Goal: Complete application form

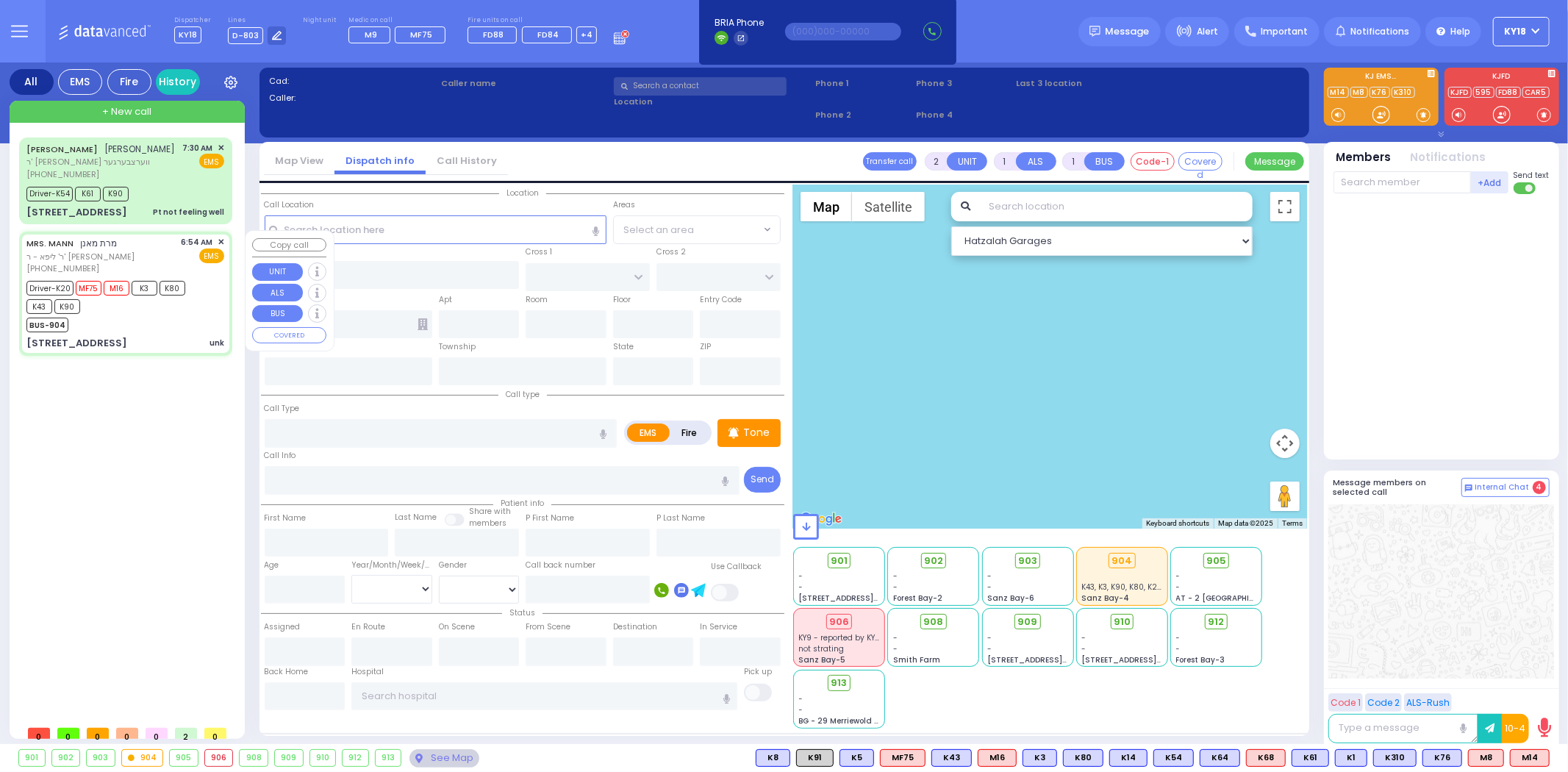
type input "6"
select select
type input "unk"
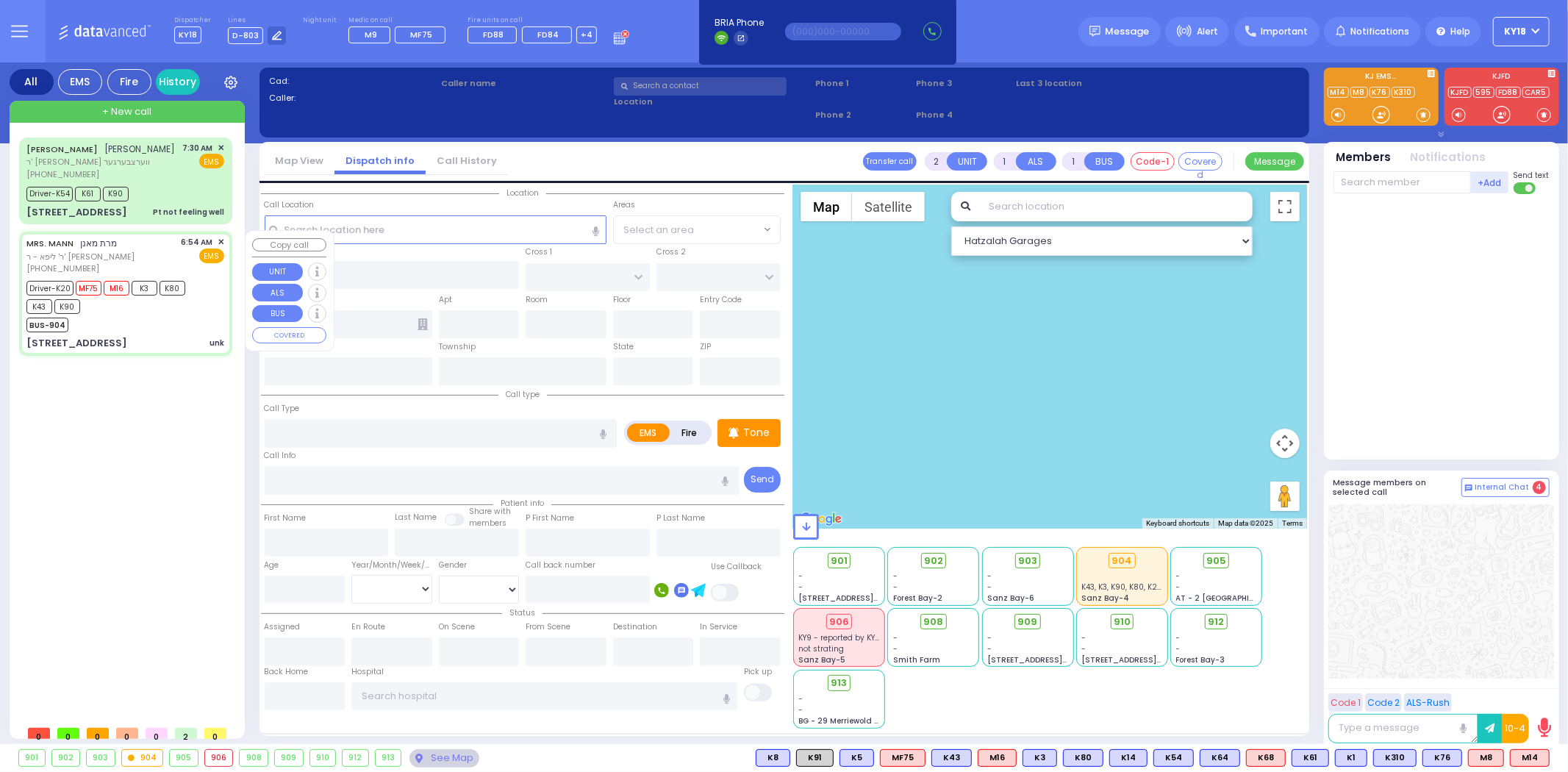
radio input "true"
type input "MRS."
type input "MANN"
type input "[PERSON_NAME]"
type input "Mann"
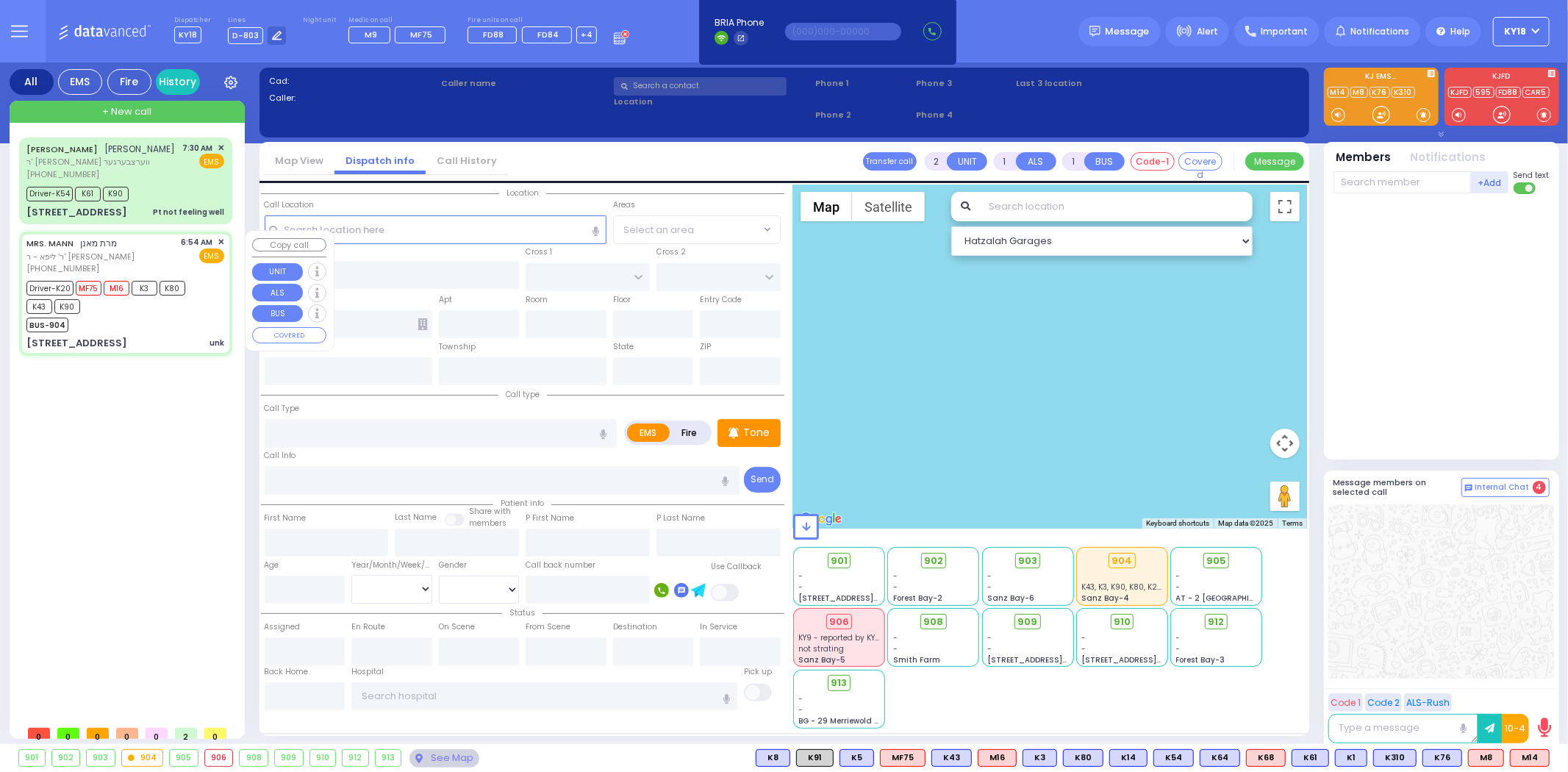
type input "83"
select select "Year"
select select "[DEMOGRAPHIC_DATA]"
type input "06:54"
type input "06:55"
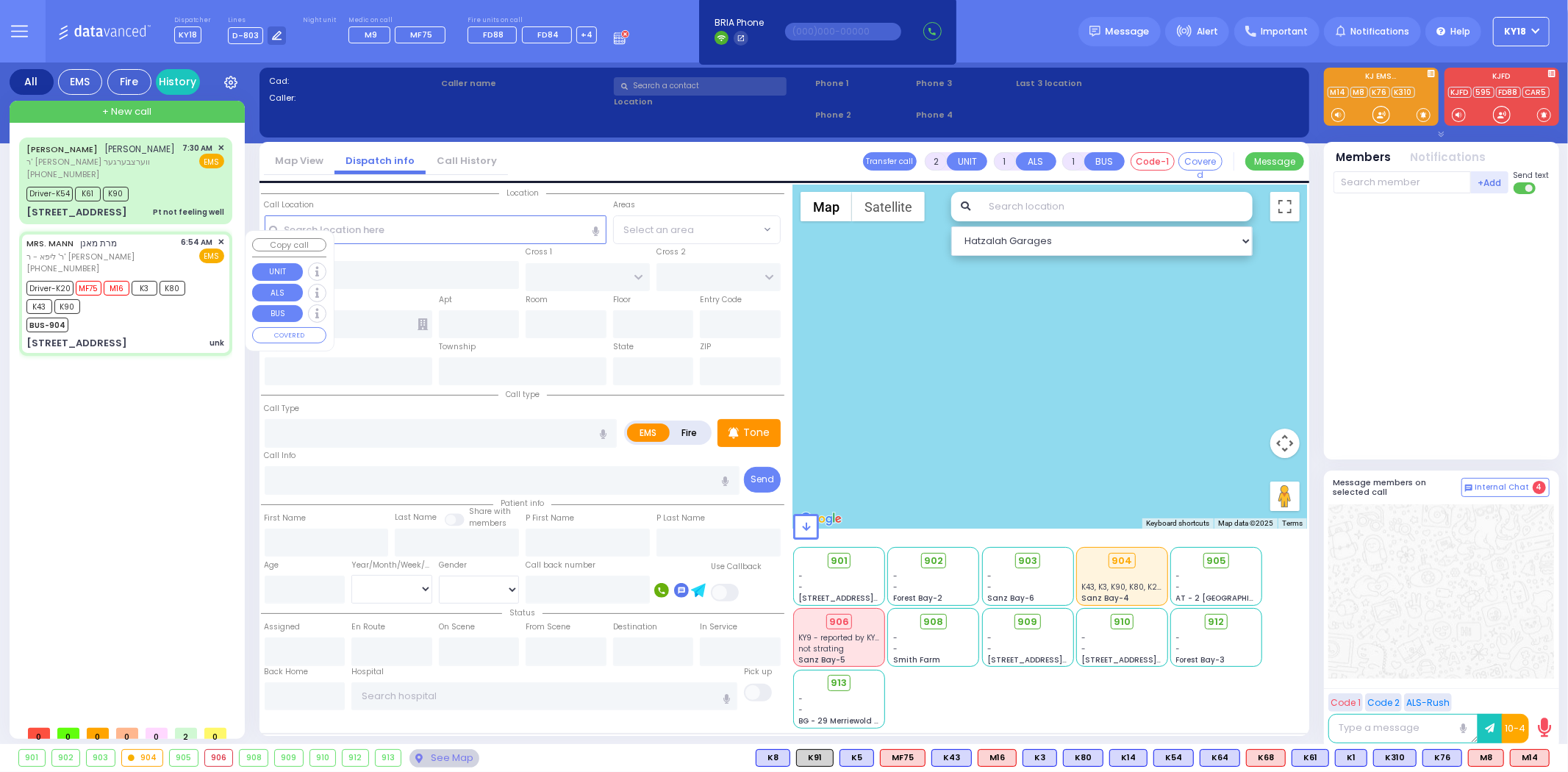
type input "06:57"
type input "07:20"
type input "08:05"
type input "08:42"
select select "Hatzalah Garages"
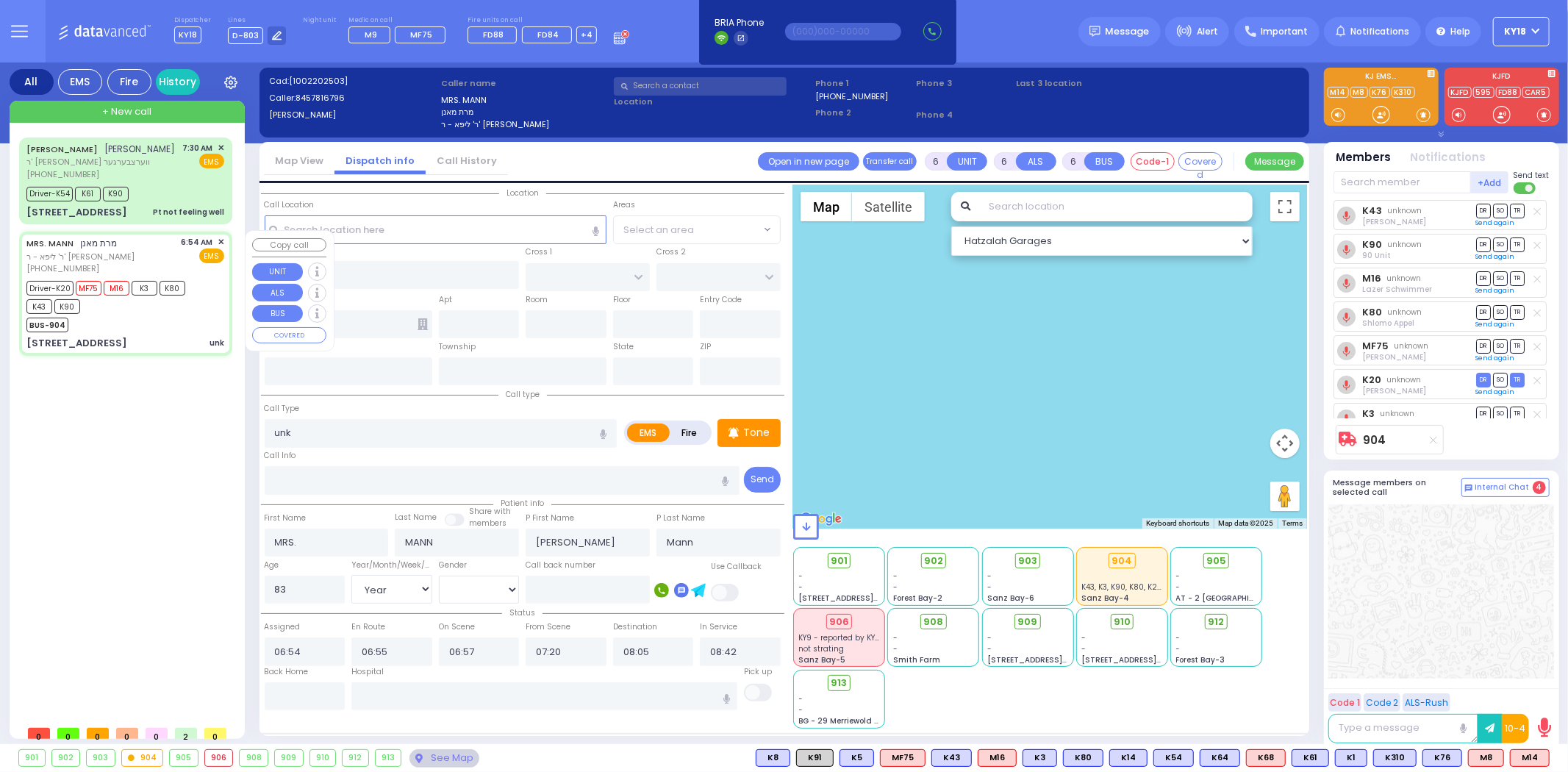
type input "SCHUNNEMUNK RD"
type input "HAYES COURT"
type input "3 SCHUNNEMUNK RD"
type input "201"
type input "Monroe"
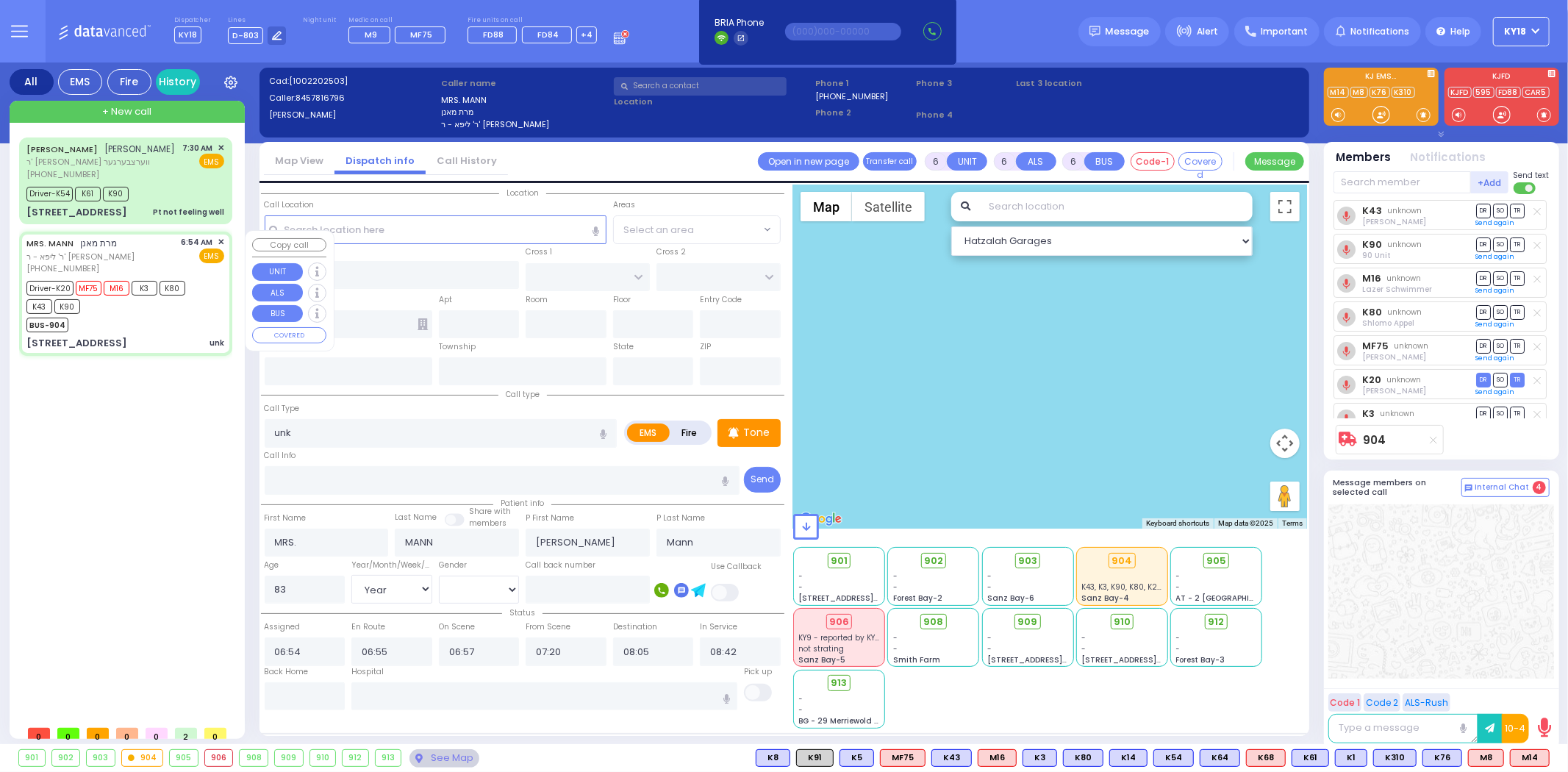
type input "[US_STATE]"
type input "10950"
select select "[GEOGRAPHIC_DATA]"
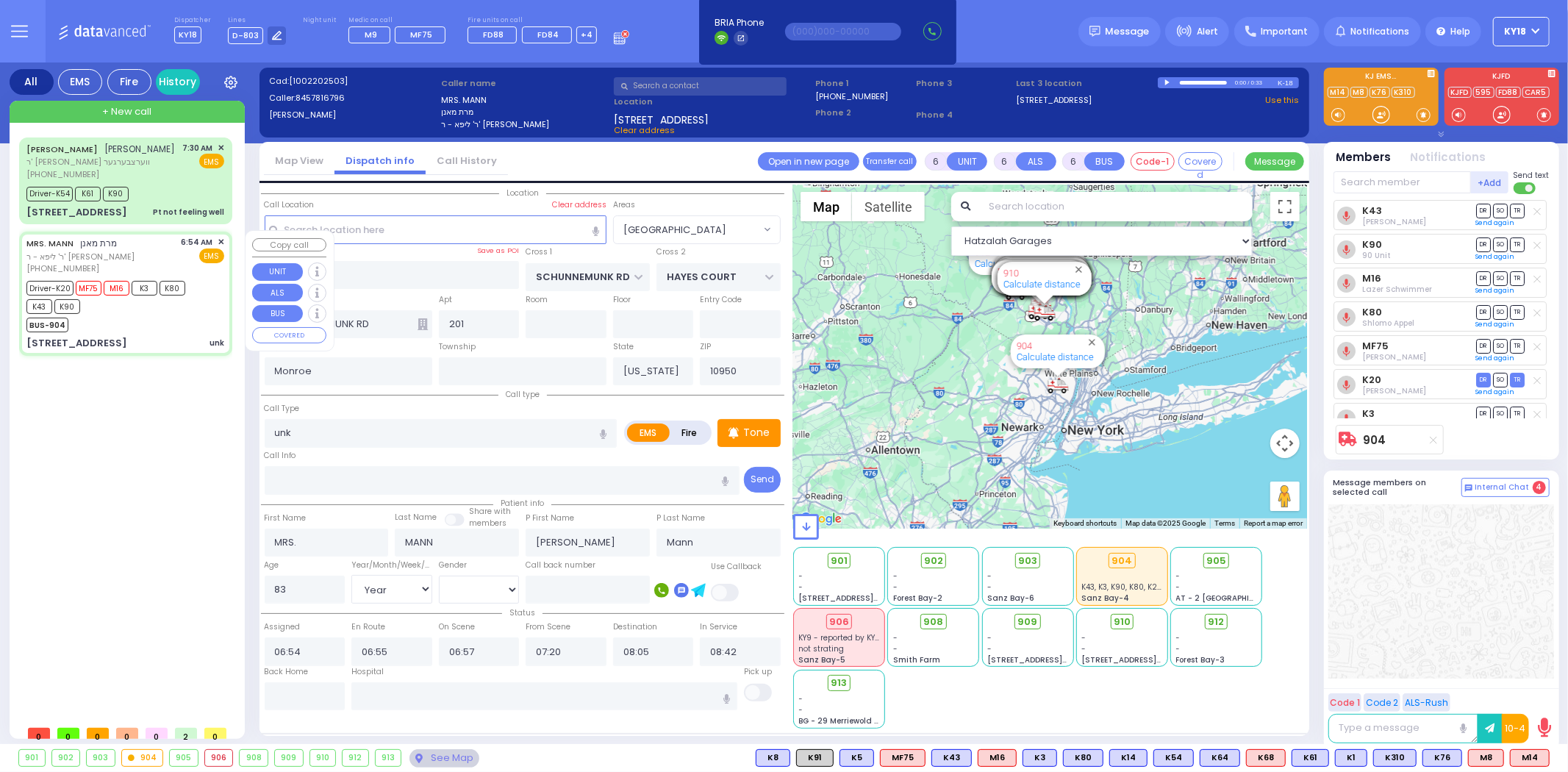
select select
radio input "true"
type input "[PERSON_NAME]"
select select "Year"
select select "[DEMOGRAPHIC_DATA]"
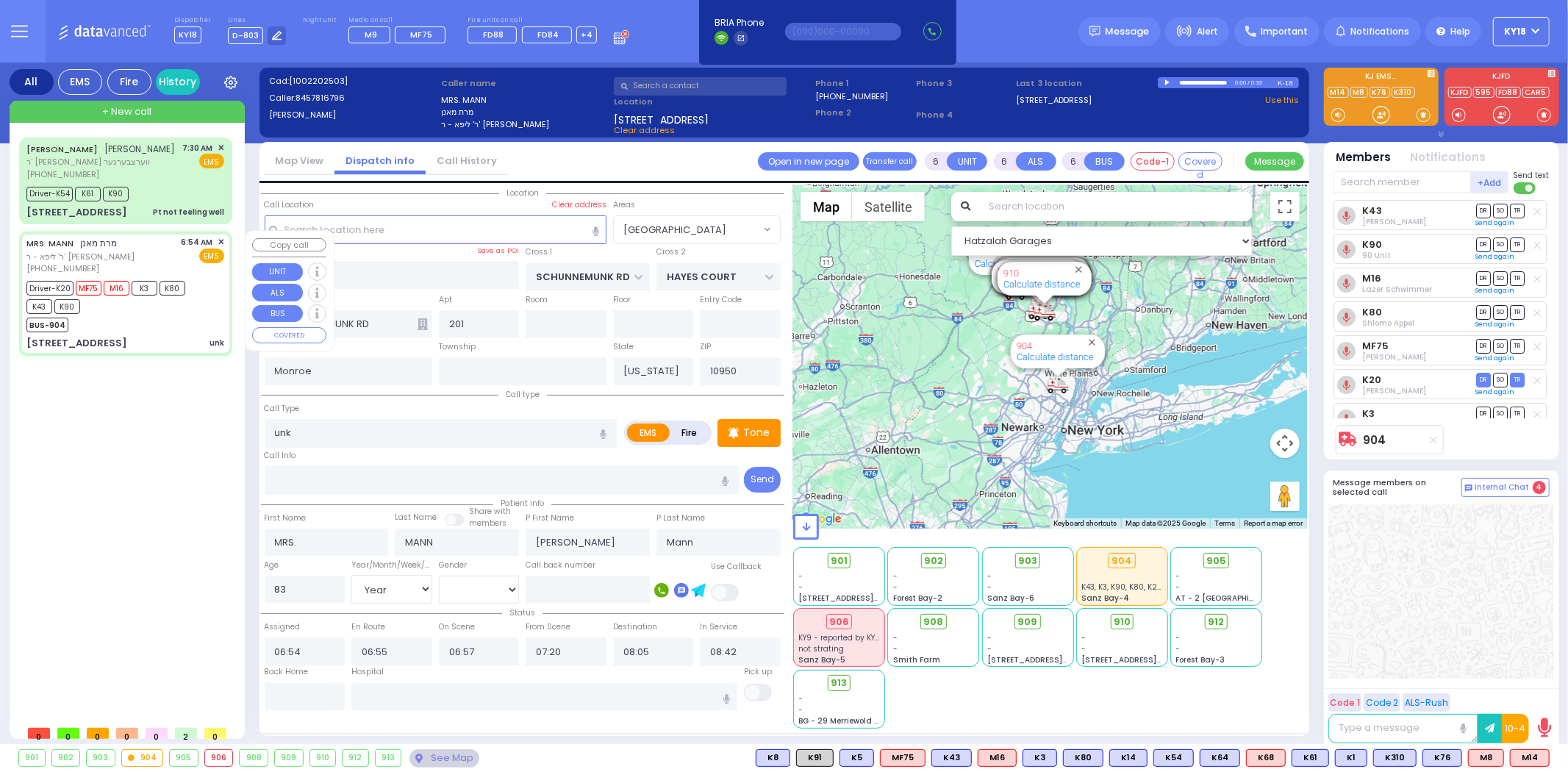
select select "Hatzalah Garages"
select select "[GEOGRAPHIC_DATA]"
select select
radio input "true"
select select "Year"
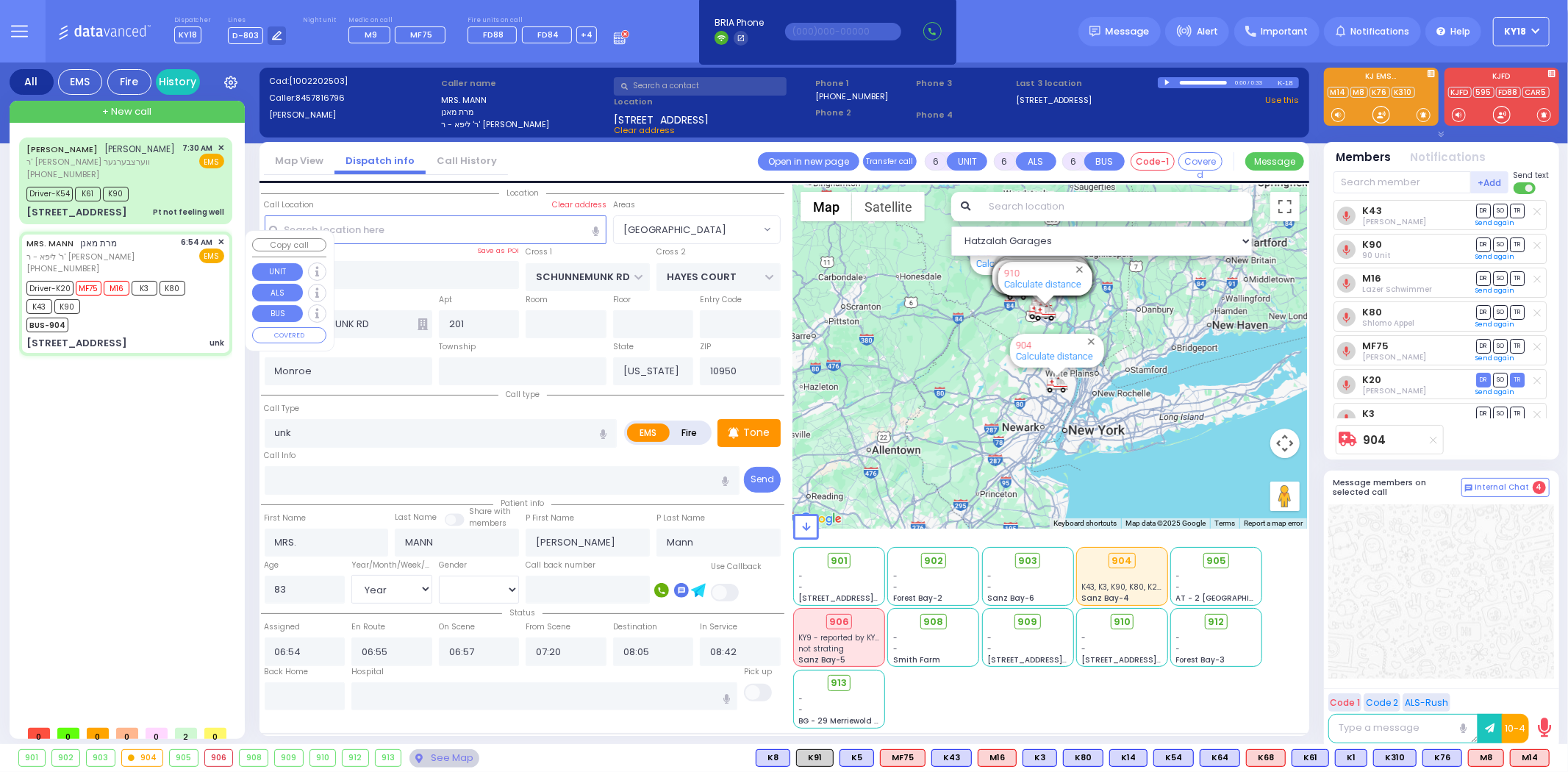
select select "[DEMOGRAPHIC_DATA]"
select select "Hatzalah Garages"
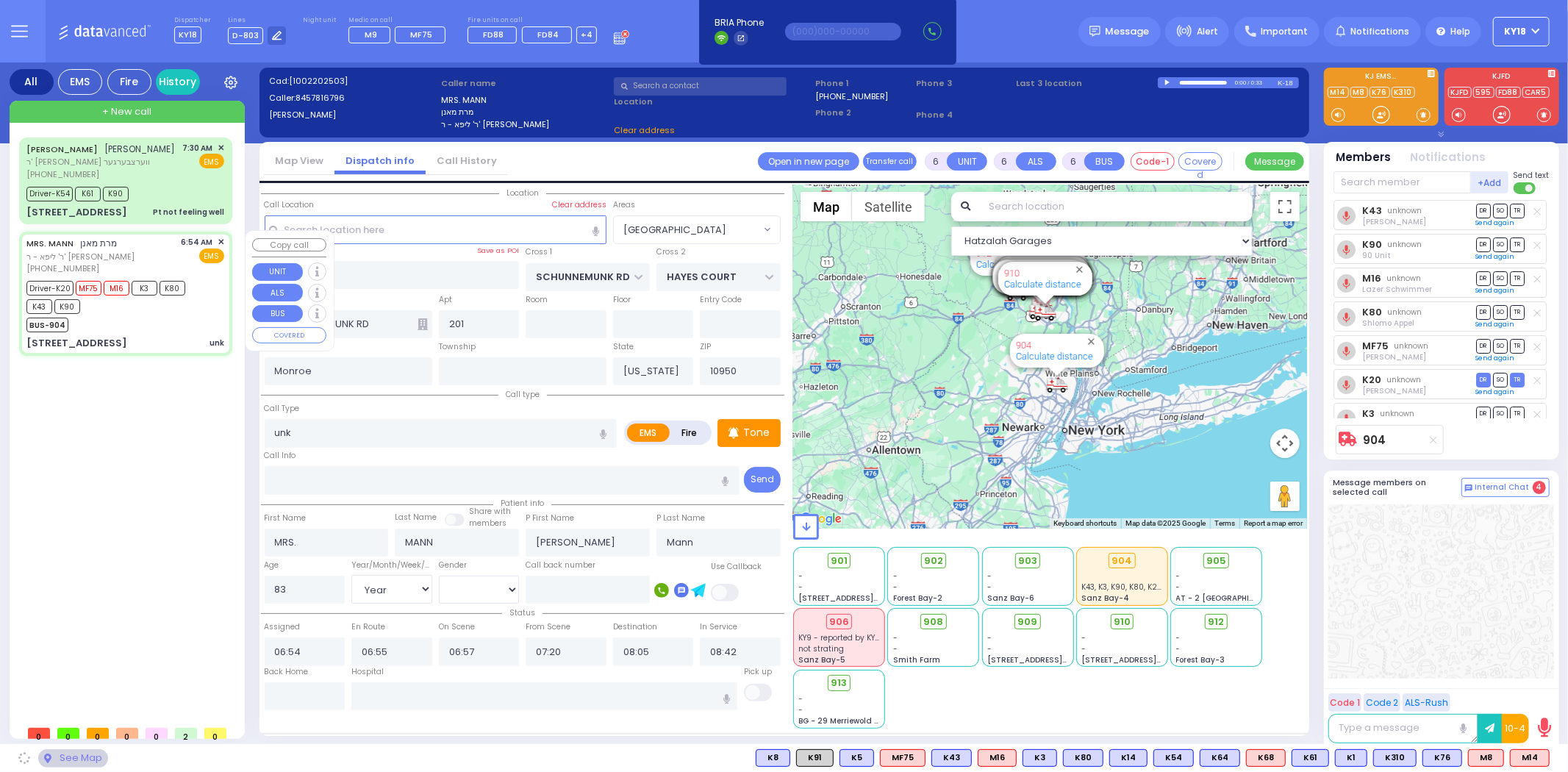
select select "[GEOGRAPHIC_DATA]"
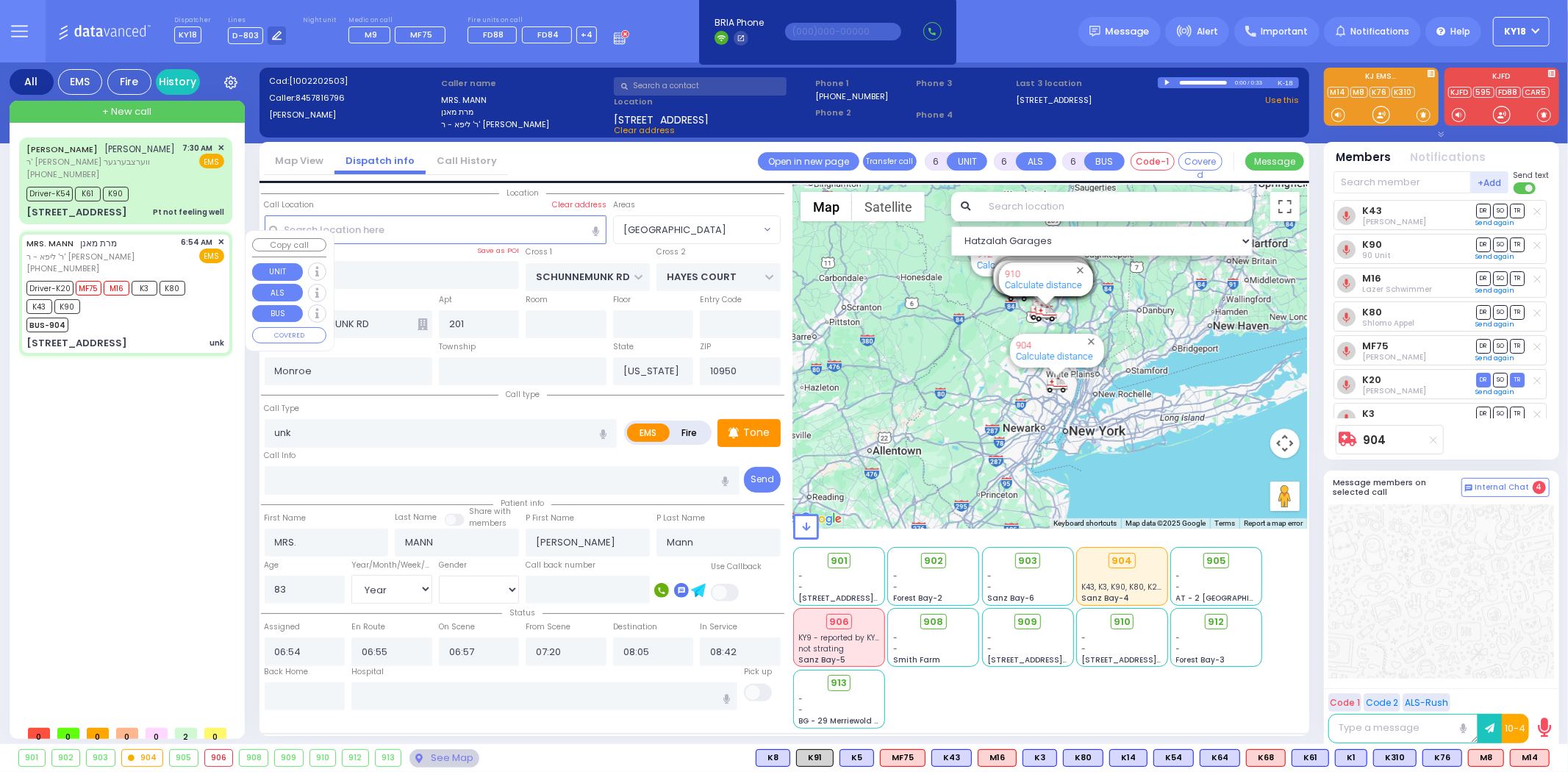
select select
radio input "true"
select select "Year"
select select "[DEMOGRAPHIC_DATA]"
select select "Hatzalah Garages"
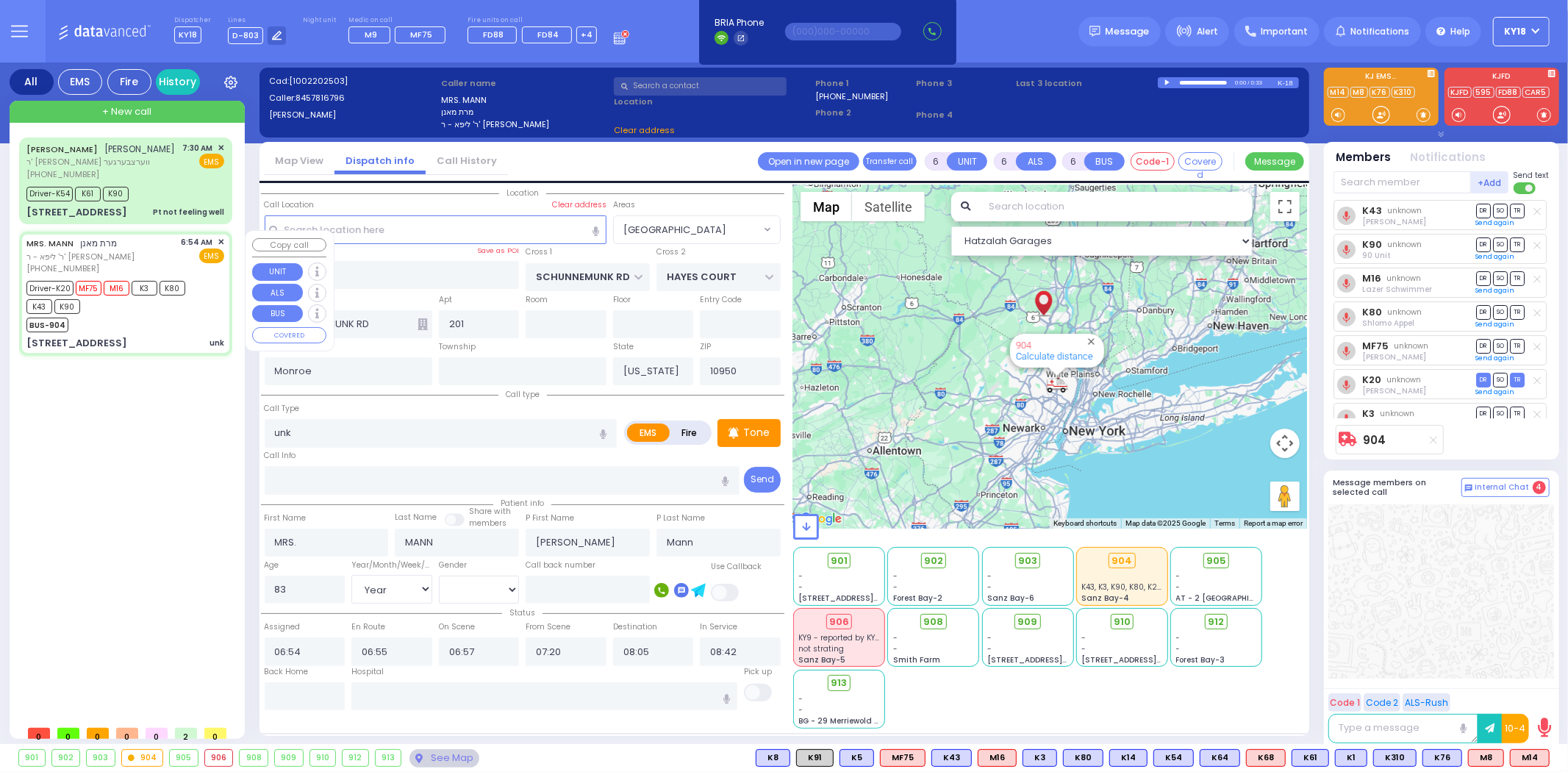
select select "[GEOGRAPHIC_DATA]"
select select
radio input "true"
select select "Year"
select select "[DEMOGRAPHIC_DATA]"
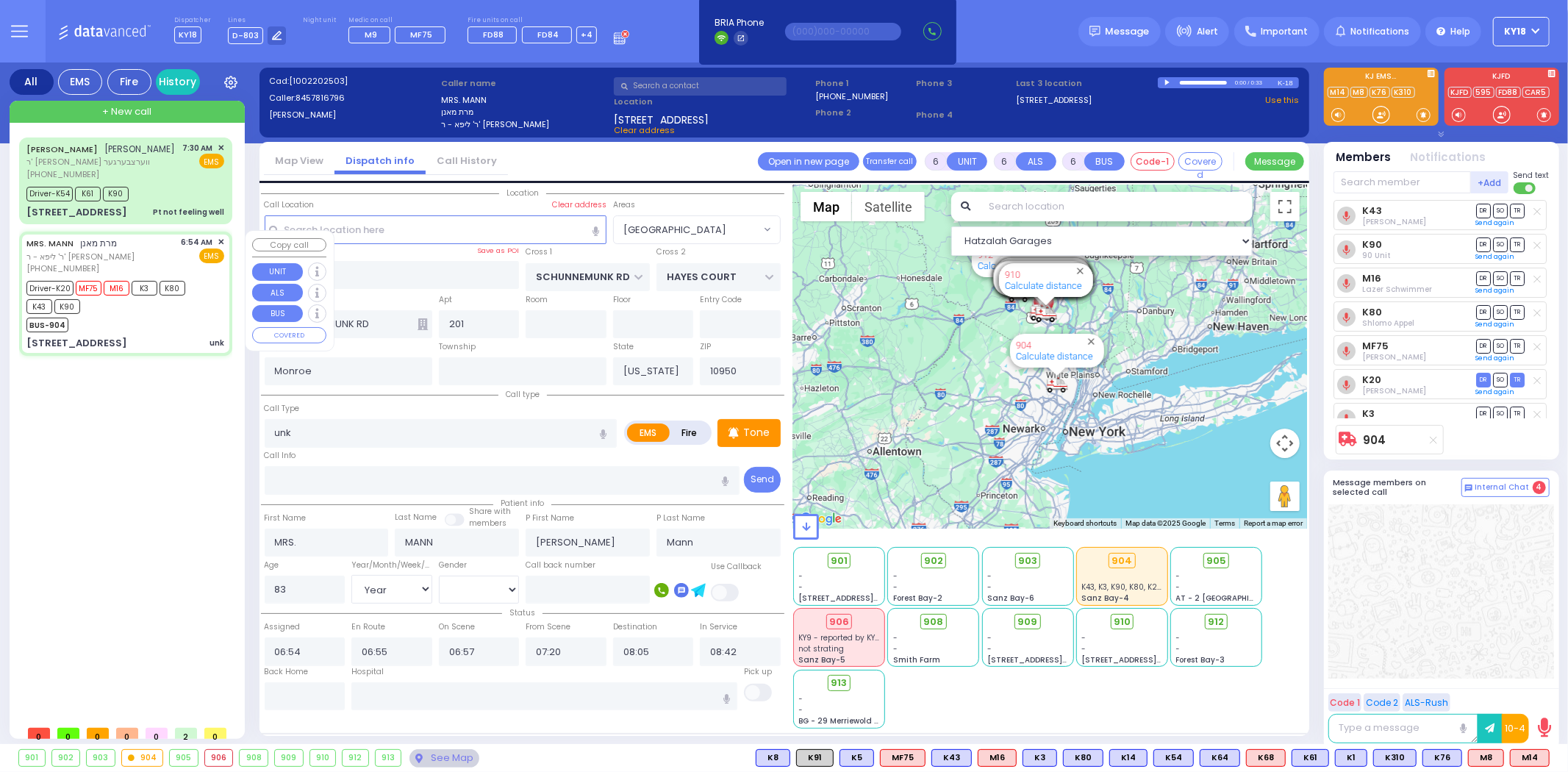
type input "08:46"
select select "Hatzalah Garages"
select select "[GEOGRAPHIC_DATA]"
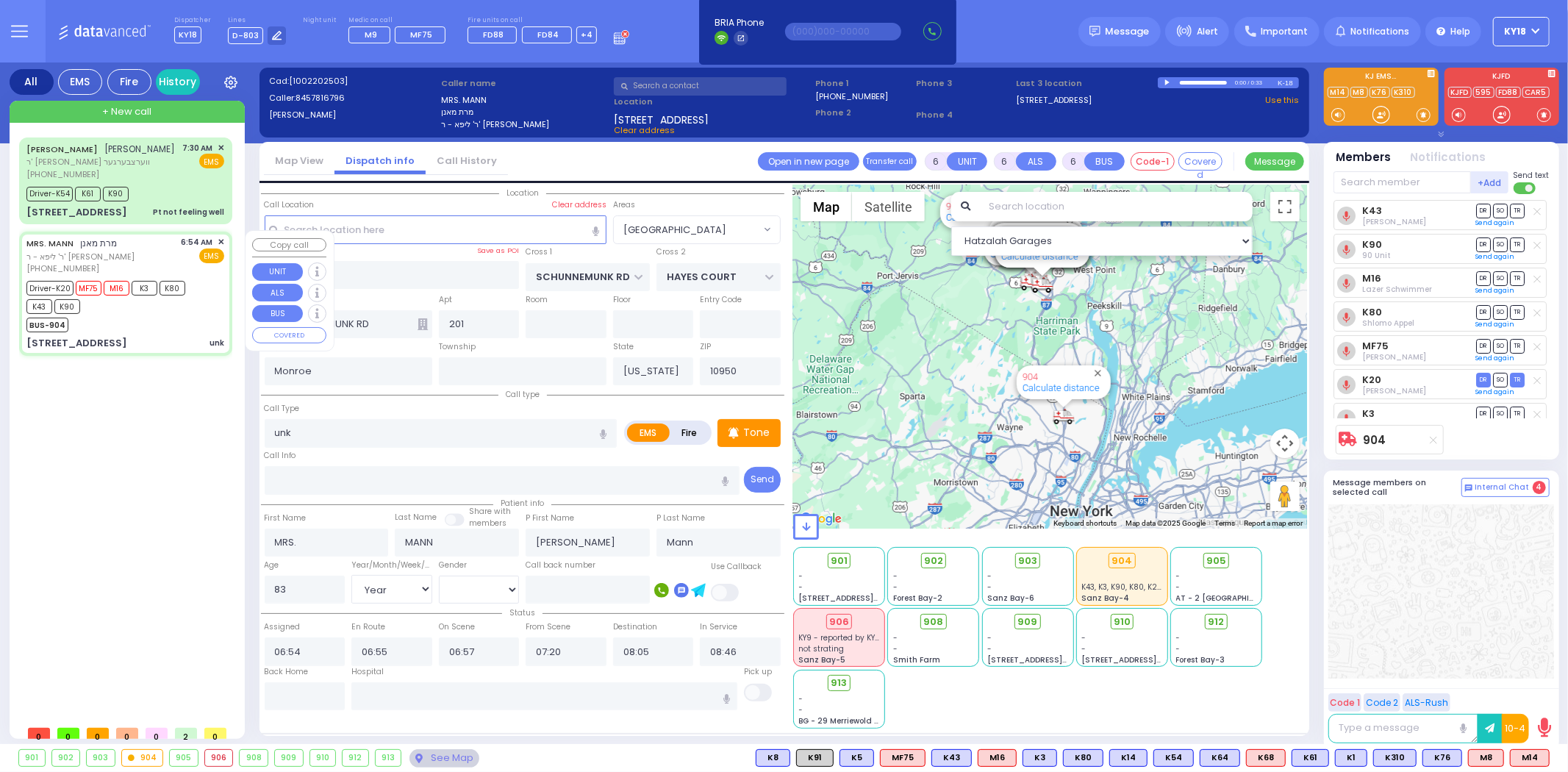
select select
radio input "true"
select select "Year"
select select "[DEMOGRAPHIC_DATA]"
select select "Hatzalah Garages"
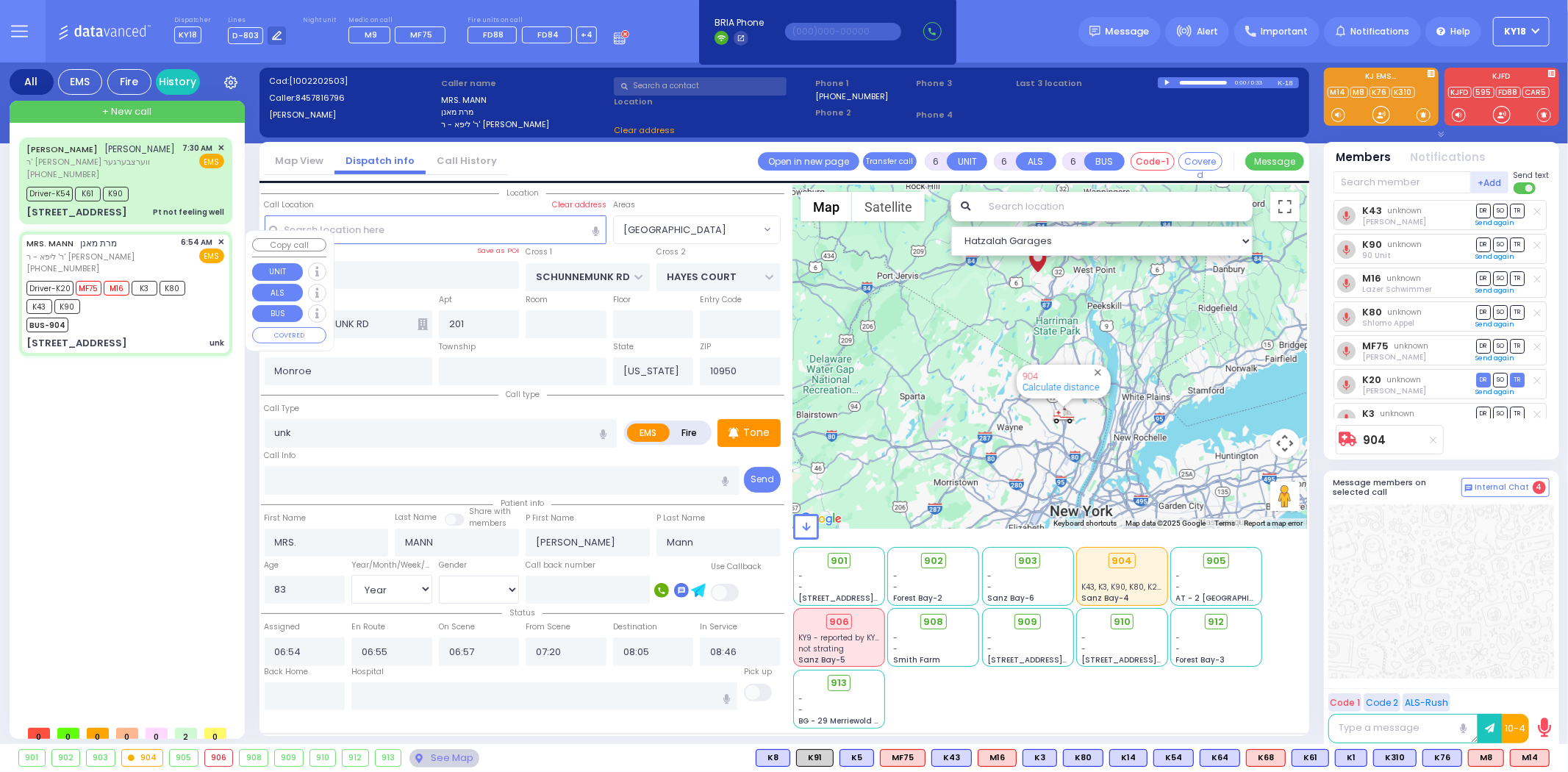
select select "[GEOGRAPHIC_DATA]"
select select
radio input "true"
select select "Year"
select select "[DEMOGRAPHIC_DATA]"
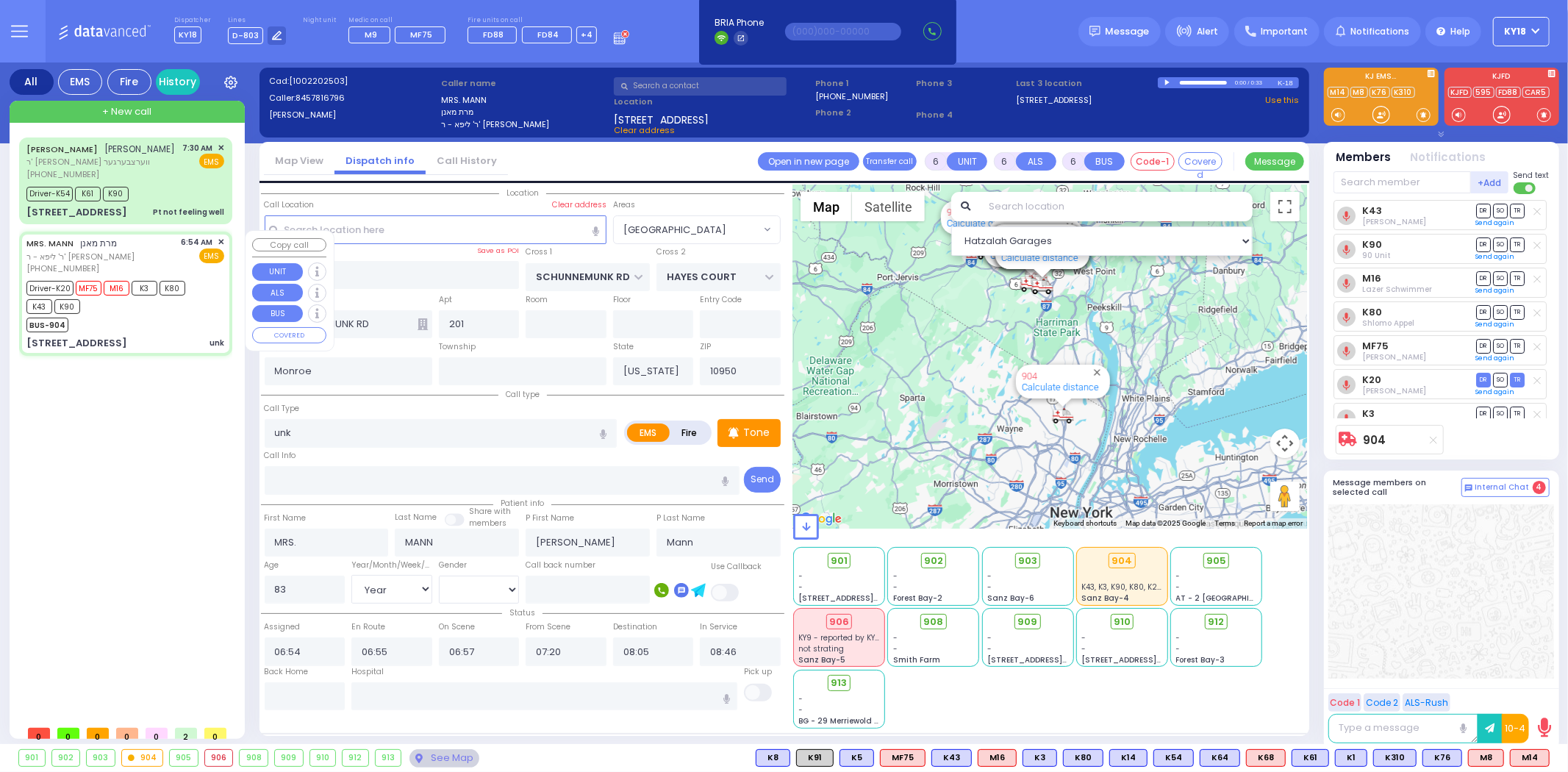
select select "Hatzalah Garages"
select select "[GEOGRAPHIC_DATA]"
select select
radio input "true"
select select "Year"
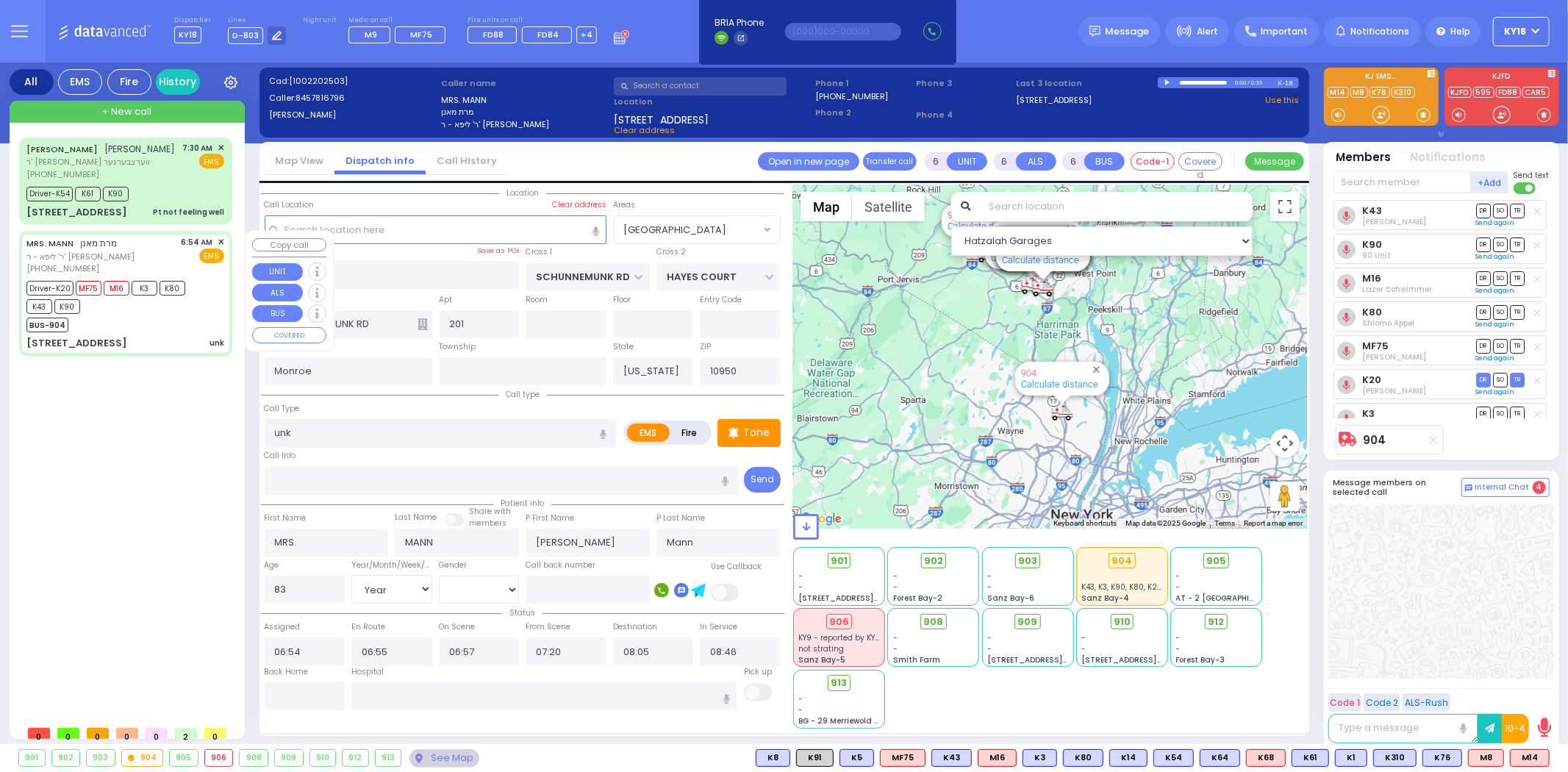
select select "[DEMOGRAPHIC_DATA]"
select select "Hatzalah Garages"
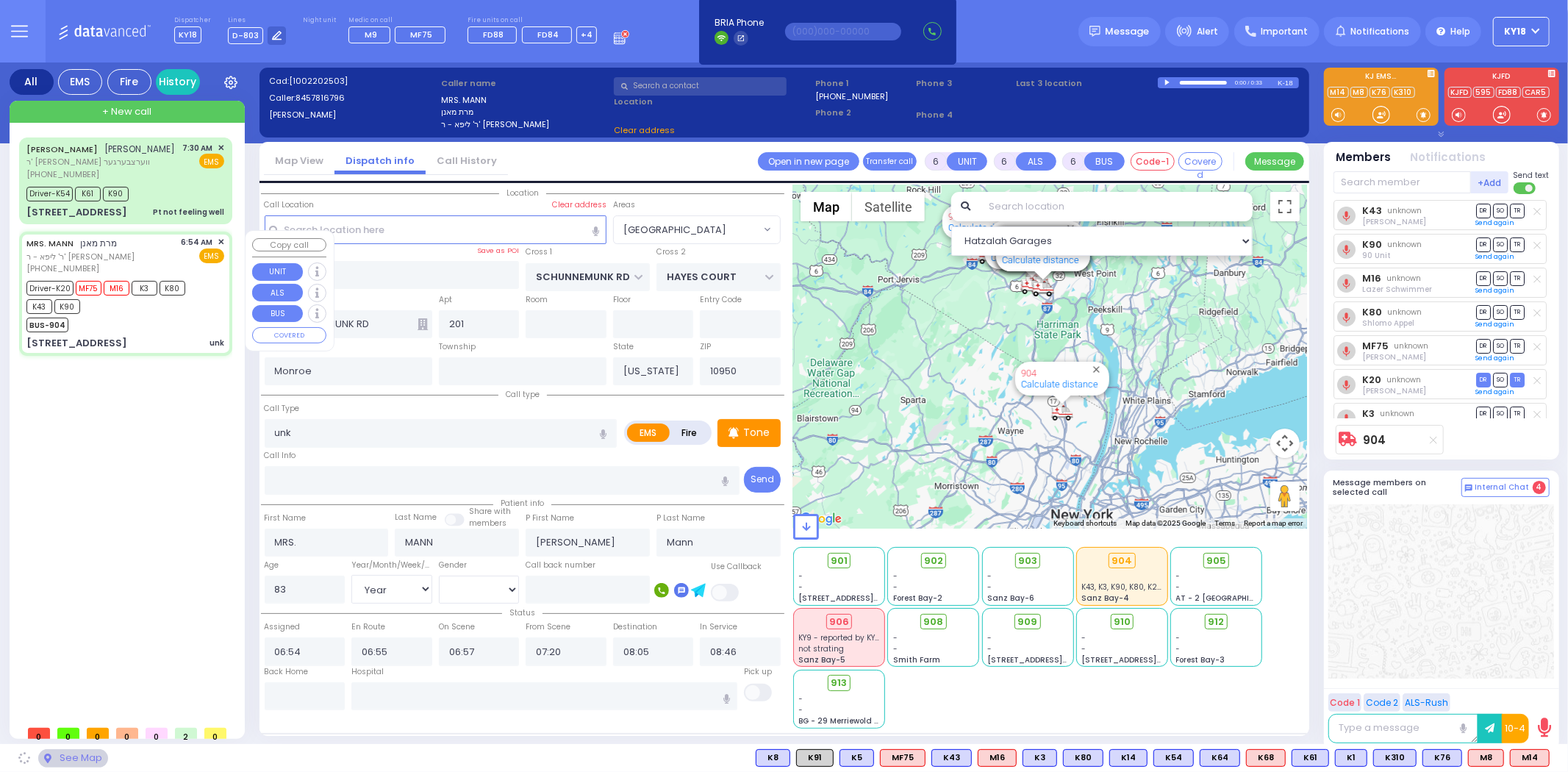
select select "[GEOGRAPHIC_DATA]"
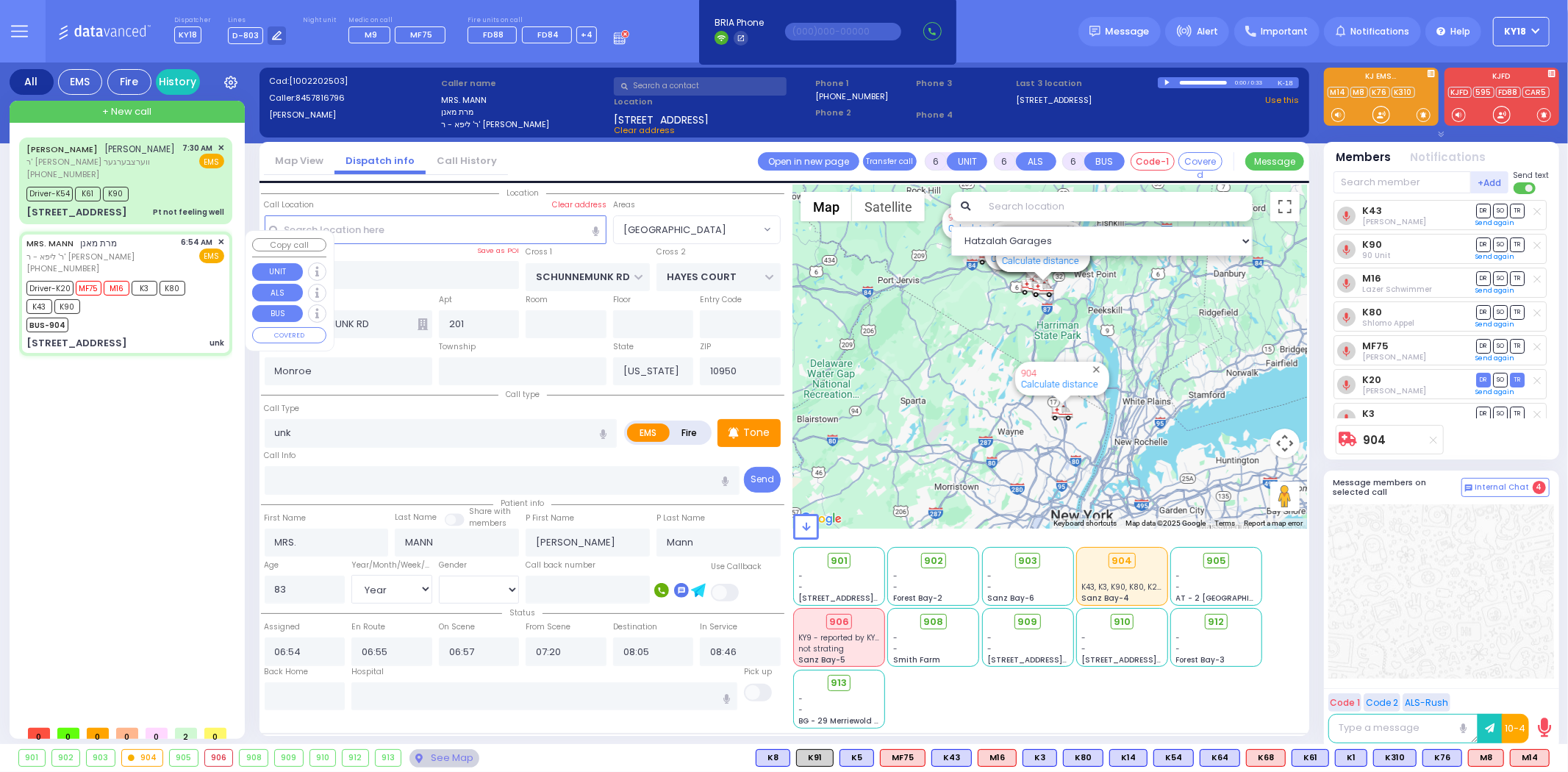
select select
radio input "true"
select select "Year"
select select "[DEMOGRAPHIC_DATA]"
select select "Hatzalah Garages"
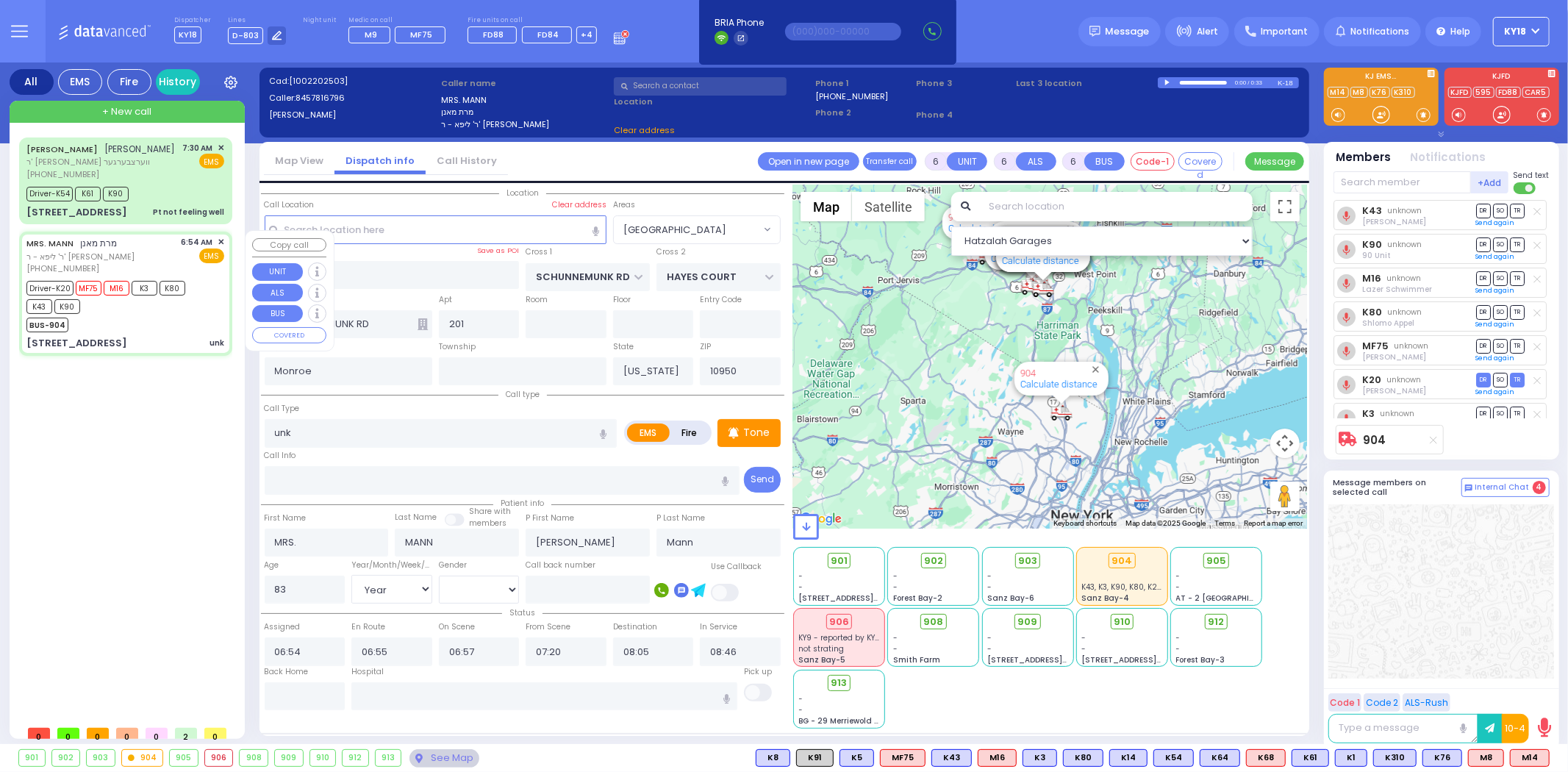
select select "[GEOGRAPHIC_DATA]"
select select
radio input "true"
select select "Year"
select select "[DEMOGRAPHIC_DATA]"
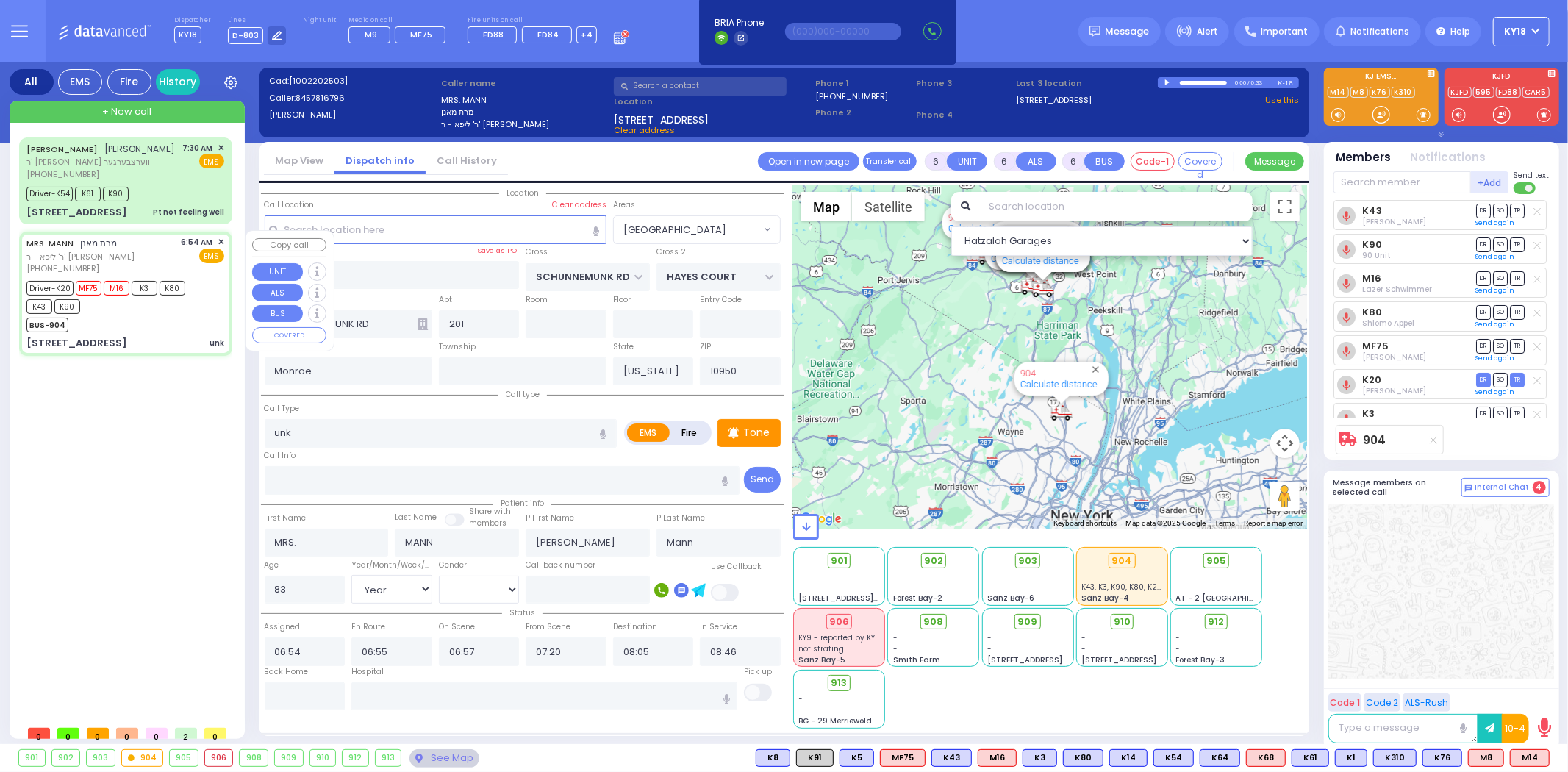
select select "Hatzalah Garages"
select select "[GEOGRAPHIC_DATA]"
select select
radio input "true"
select select "Year"
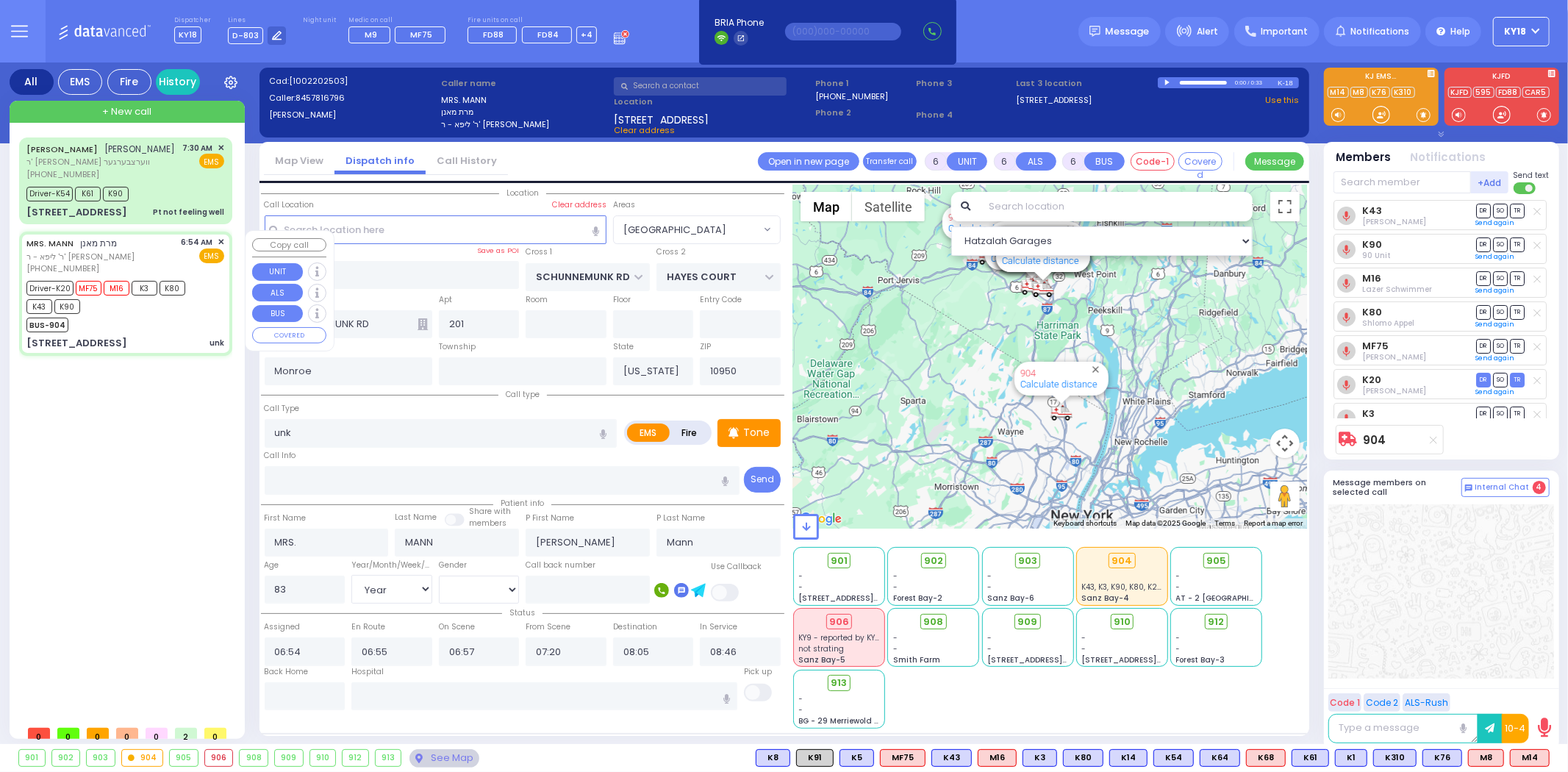
select select "[DEMOGRAPHIC_DATA]"
select select "Hatzalah Garages"
select select "[GEOGRAPHIC_DATA]"
select select
radio input "true"
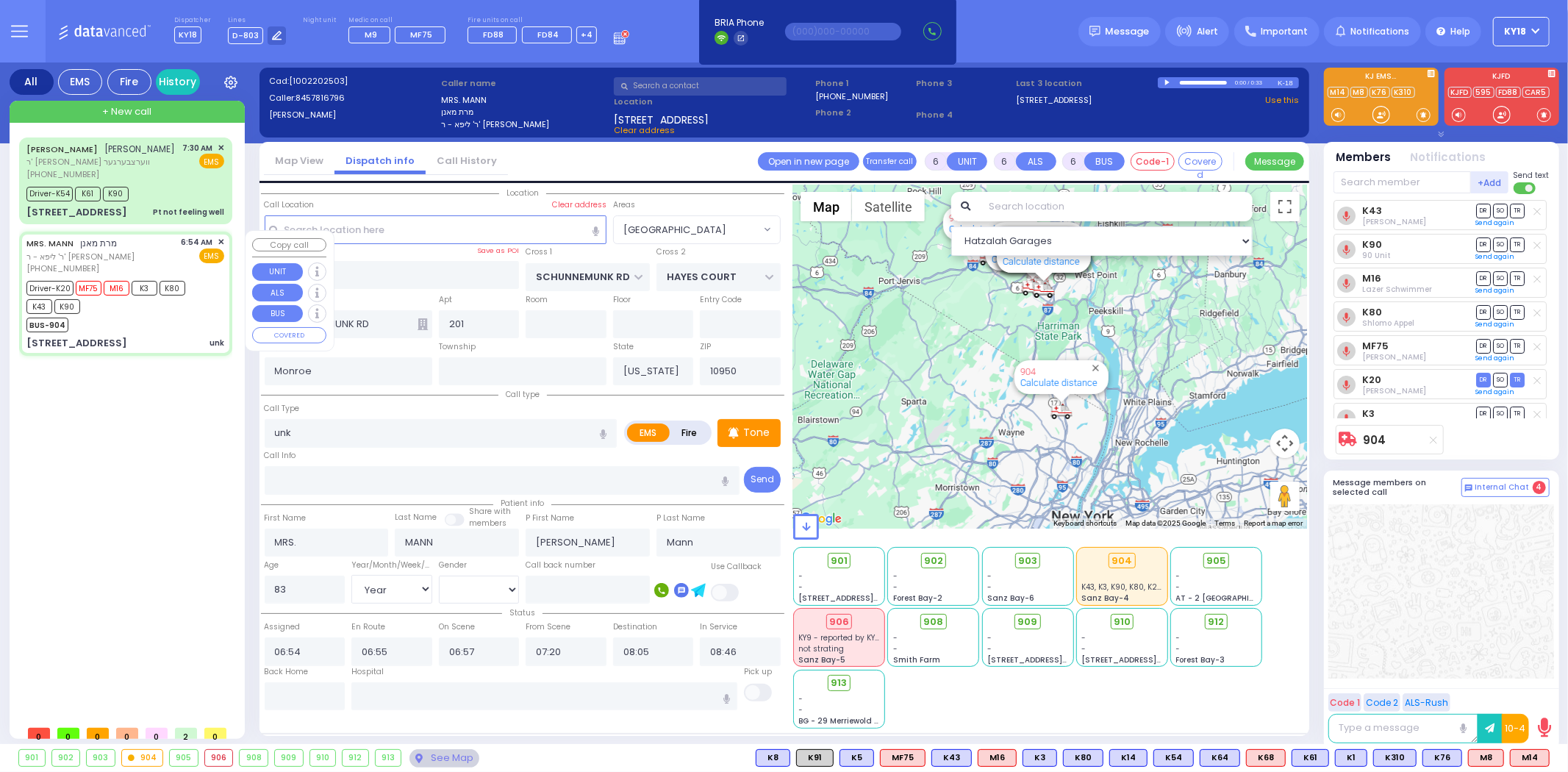
select select "Year"
select select "[DEMOGRAPHIC_DATA]"
select select "Hatzalah Garages"
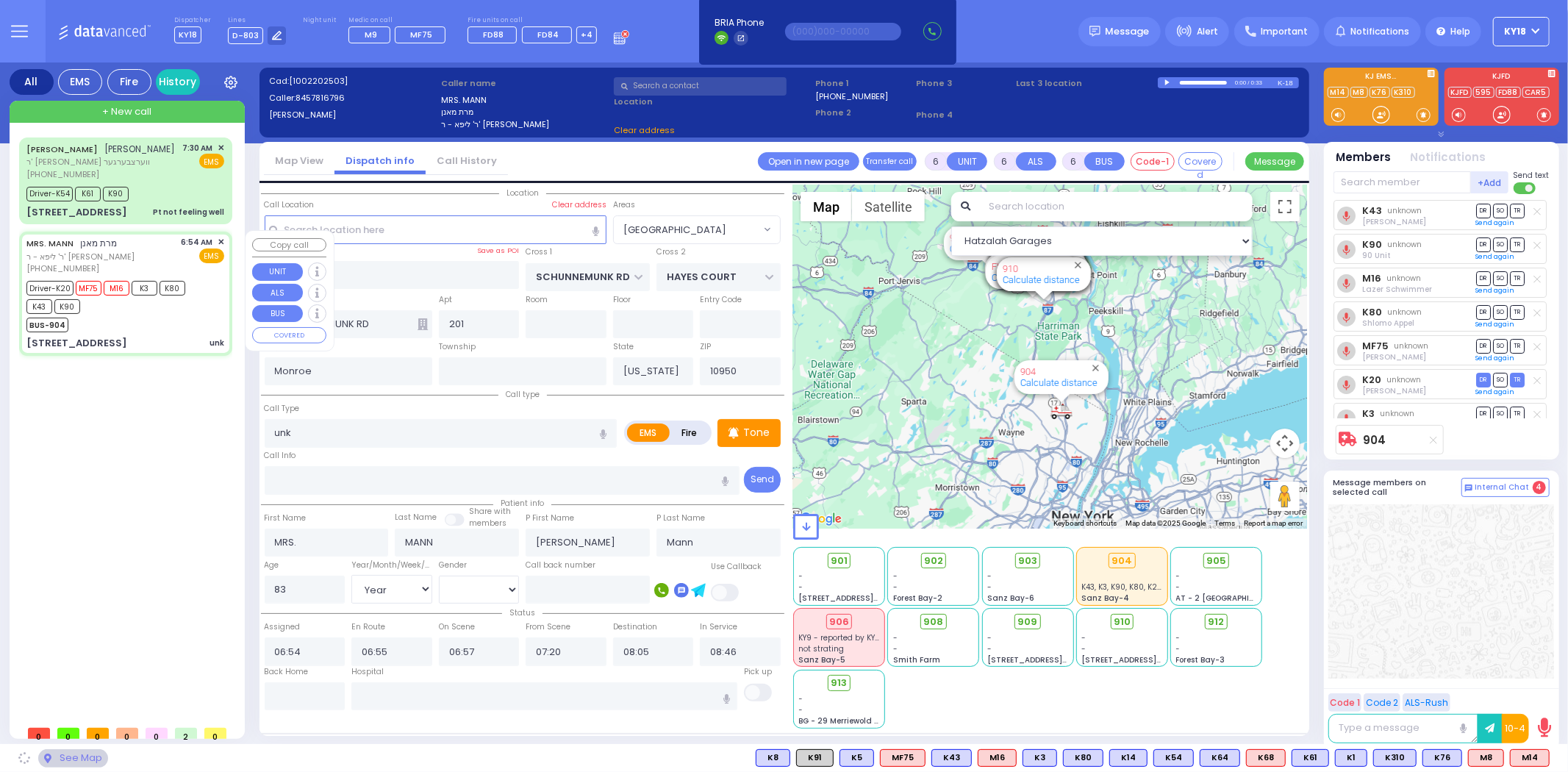
select select "[GEOGRAPHIC_DATA]"
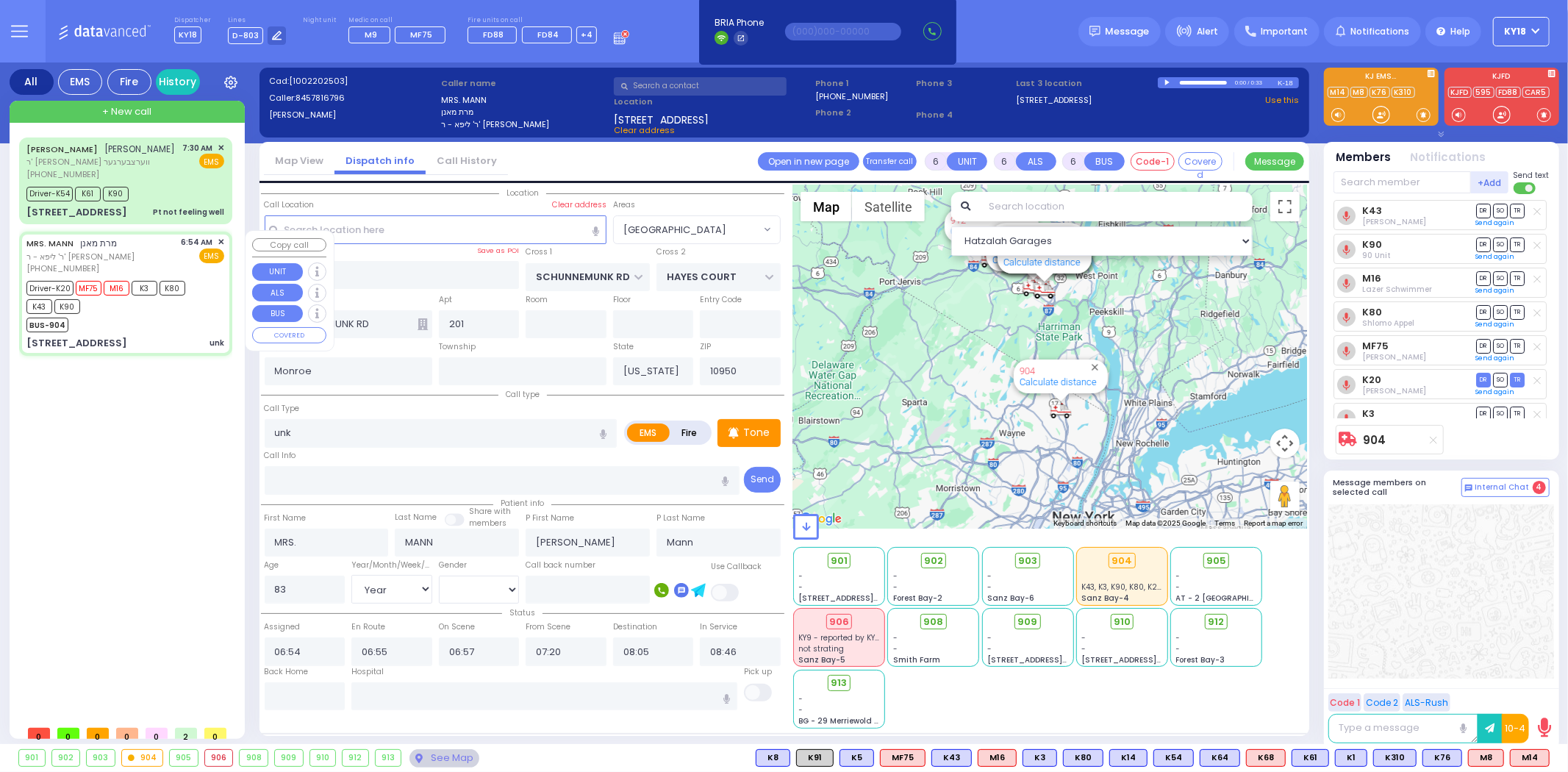
select select
radio input "true"
select select "Year"
select select "[DEMOGRAPHIC_DATA]"
type input "[US_STATE][GEOGRAPHIC_DATA]- [GEOGRAPHIC_DATA] [STREET_ADDRESS][US_STATE]"
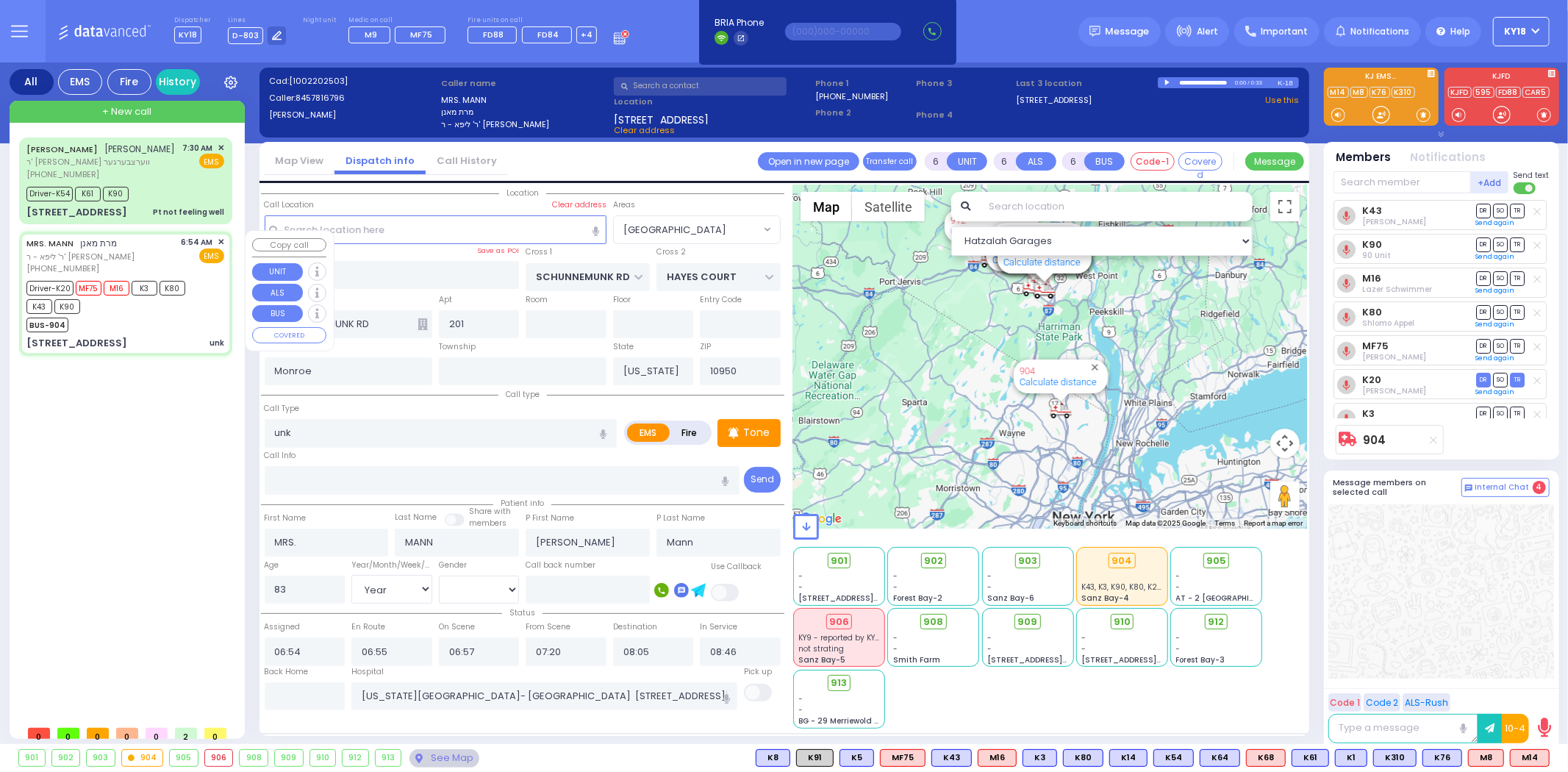
select select "Hatzalah Garages"
select select "[GEOGRAPHIC_DATA]"
select select
radio input "true"
select select "Year"
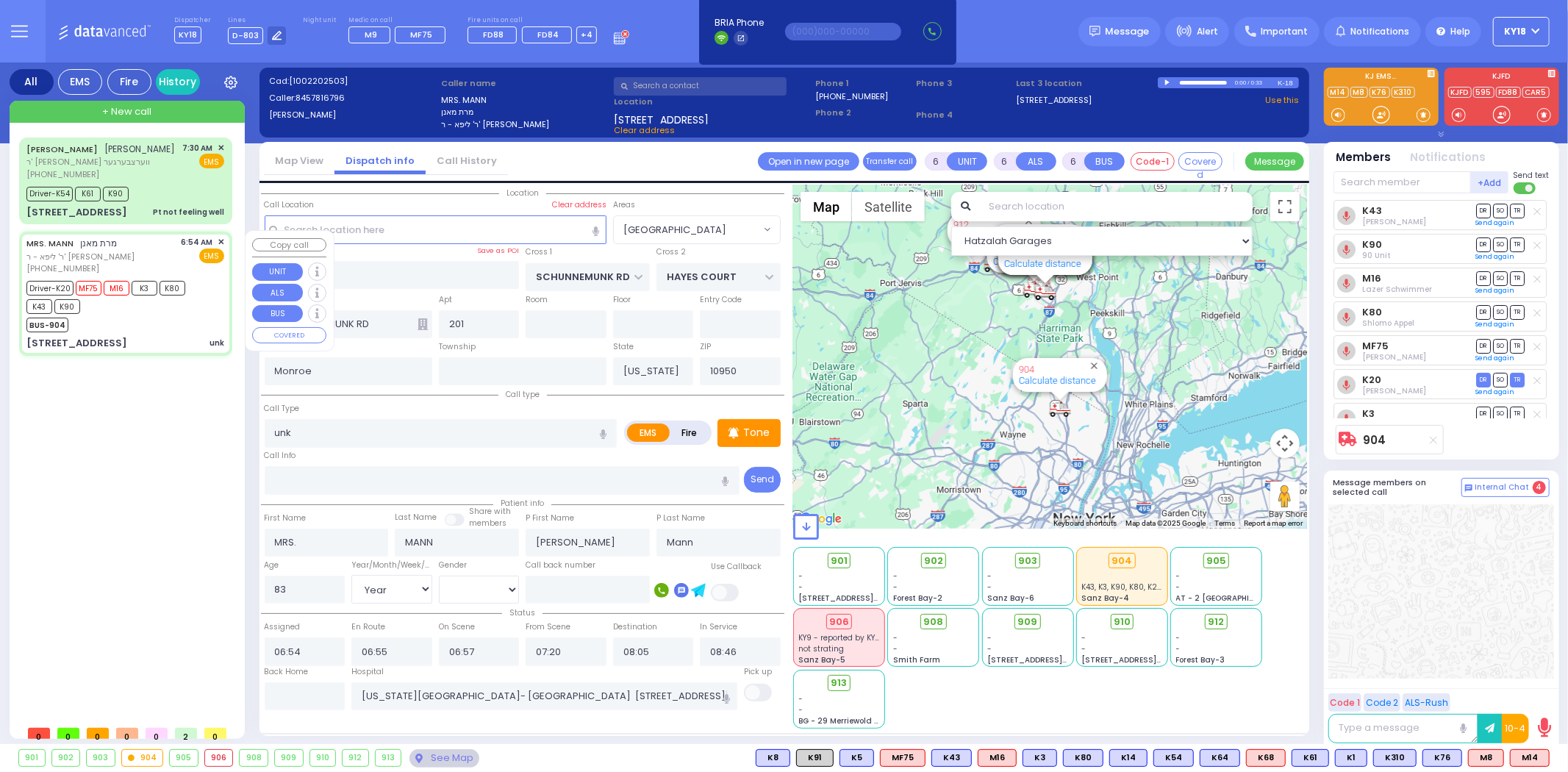
select select "[DEMOGRAPHIC_DATA]"
select select "Hatzalah Garages"
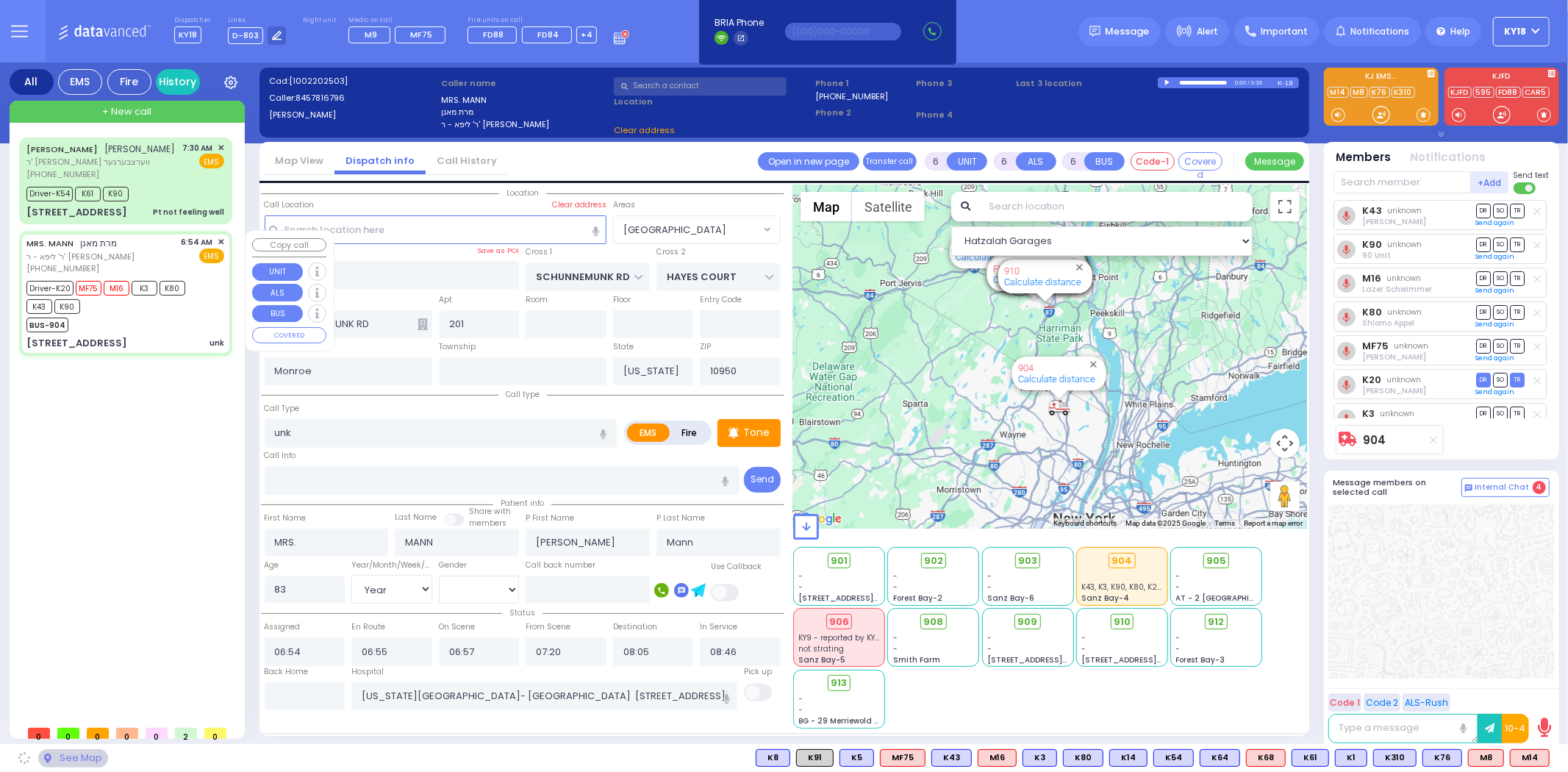
select select "[GEOGRAPHIC_DATA]"
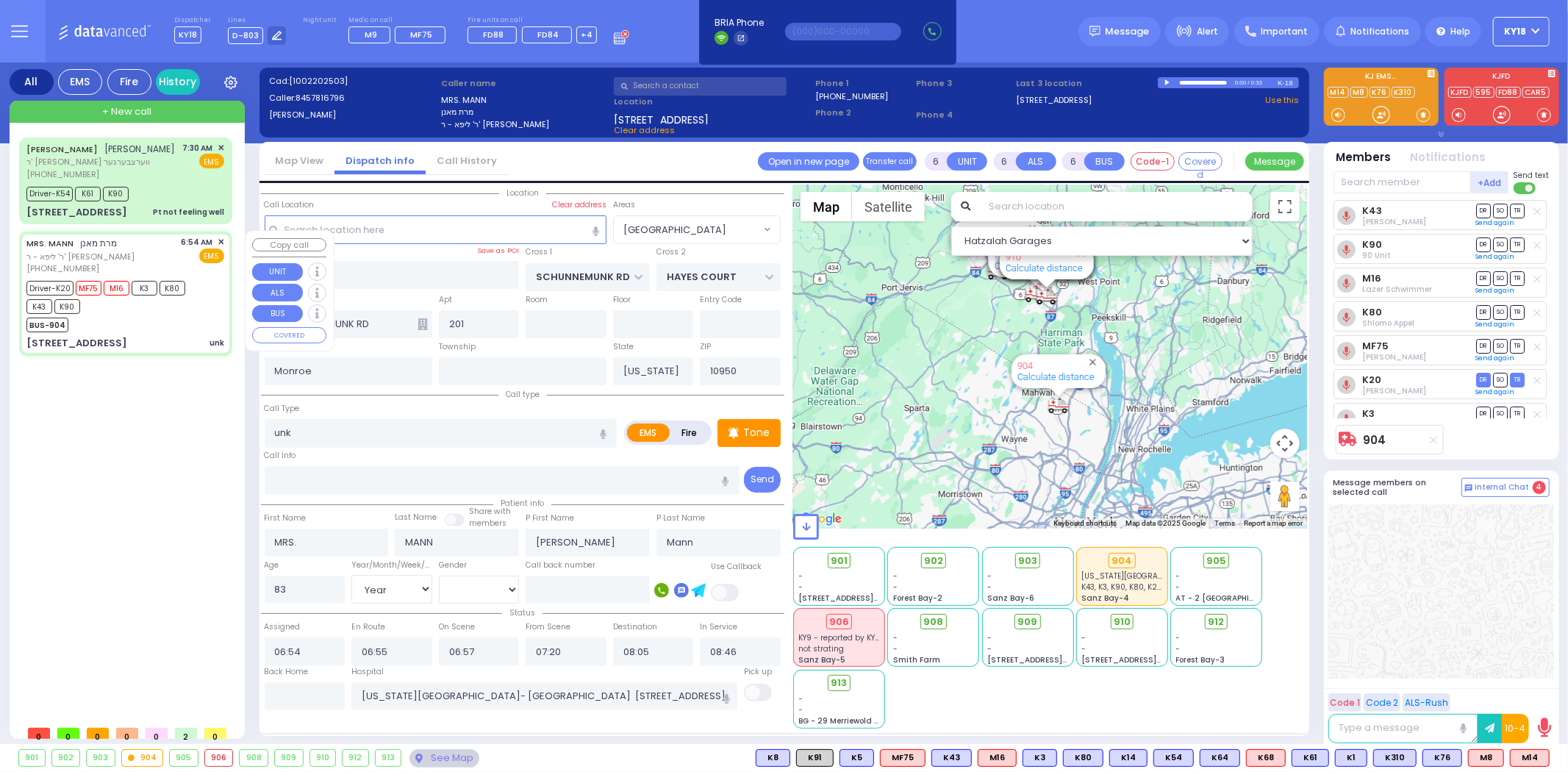
select select
radio input "true"
select select "Year"
select select "[DEMOGRAPHIC_DATA]"
select select "Hatzalah Garages"
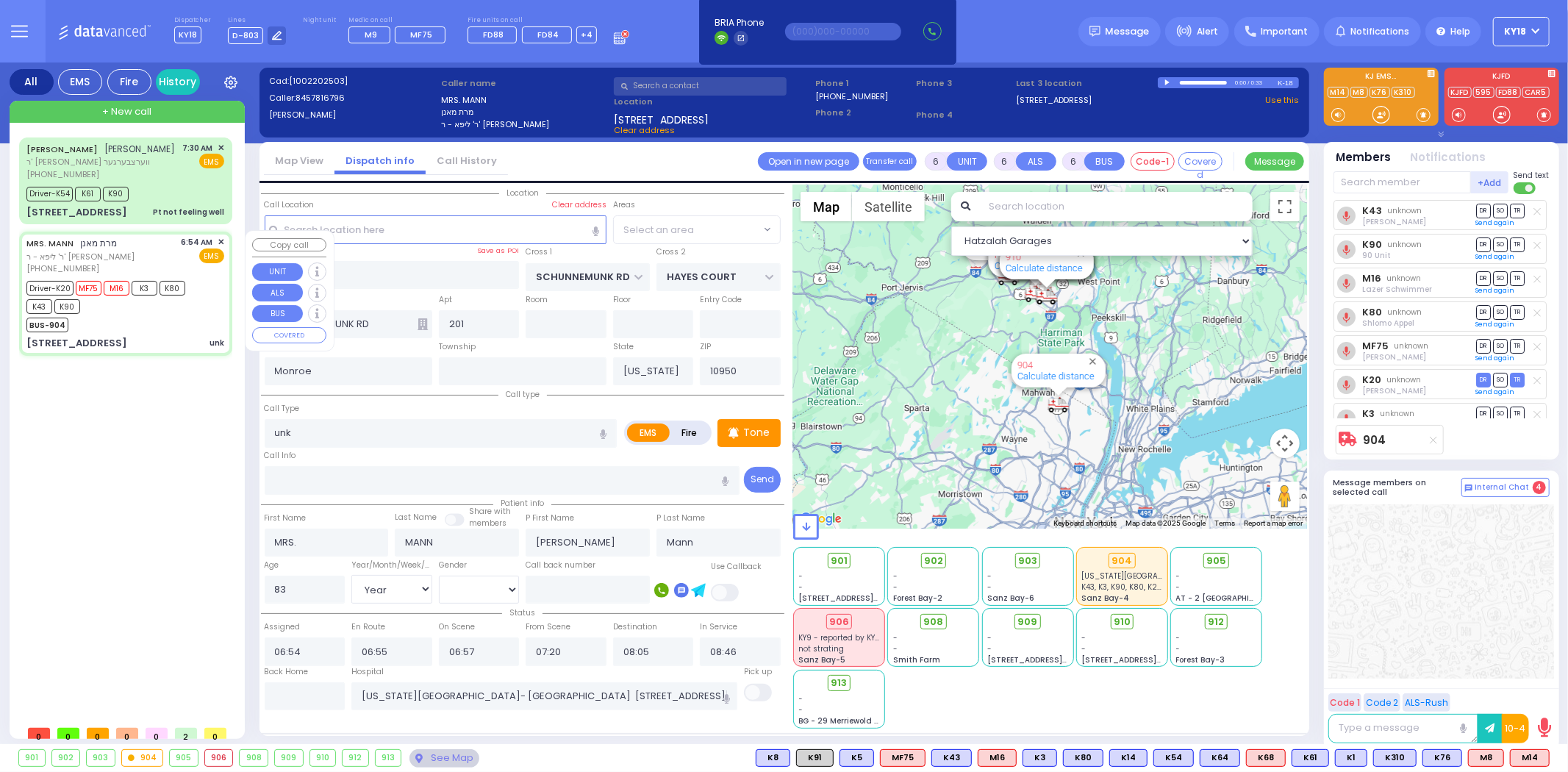
select select "[GEOGRAPHIC_DATA]"
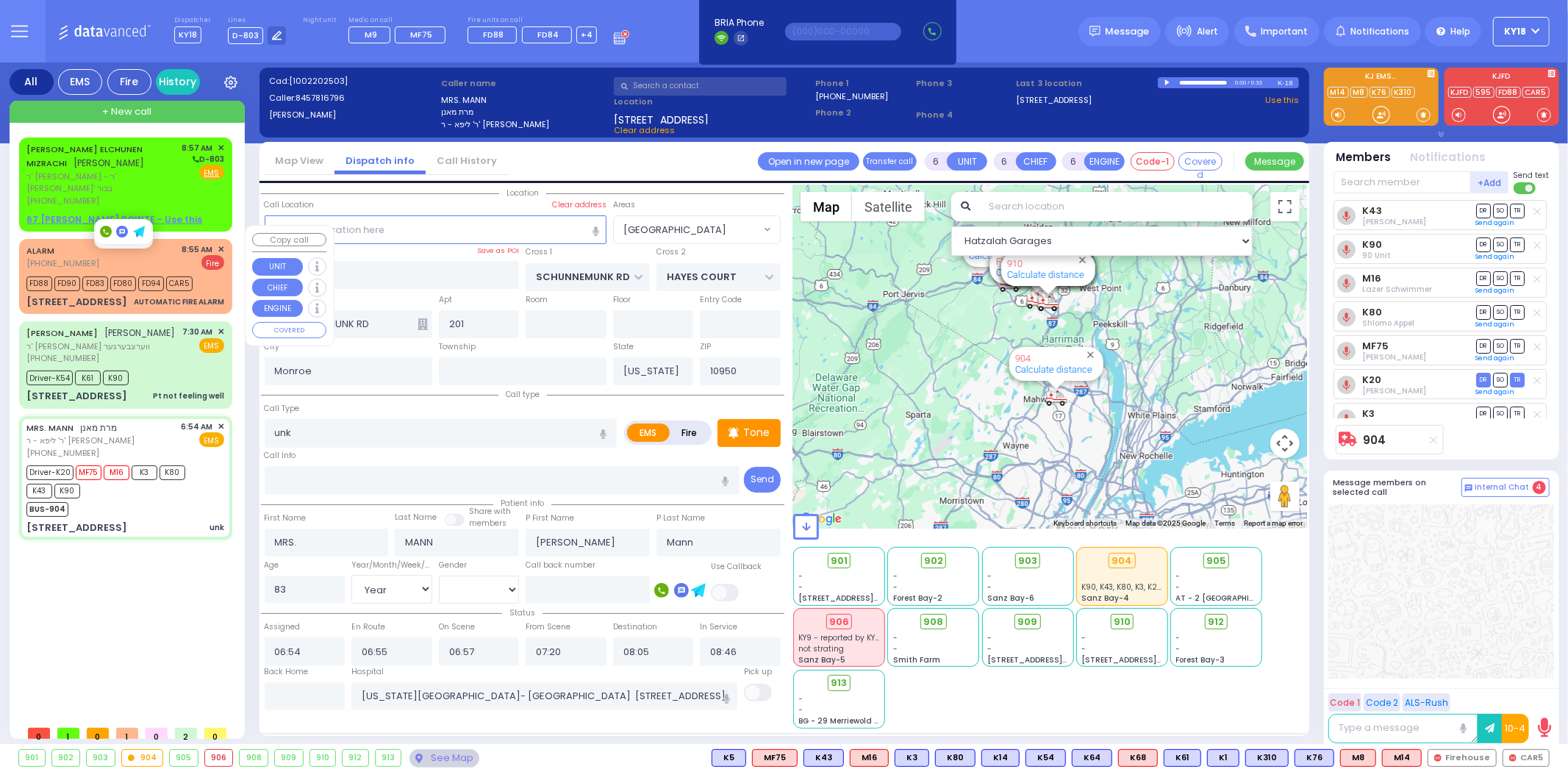
select select
radio input "true"
select select "Year"
select select "[DEMOGRAPHIC_DATA]"
select select "Hatzalah Garages"
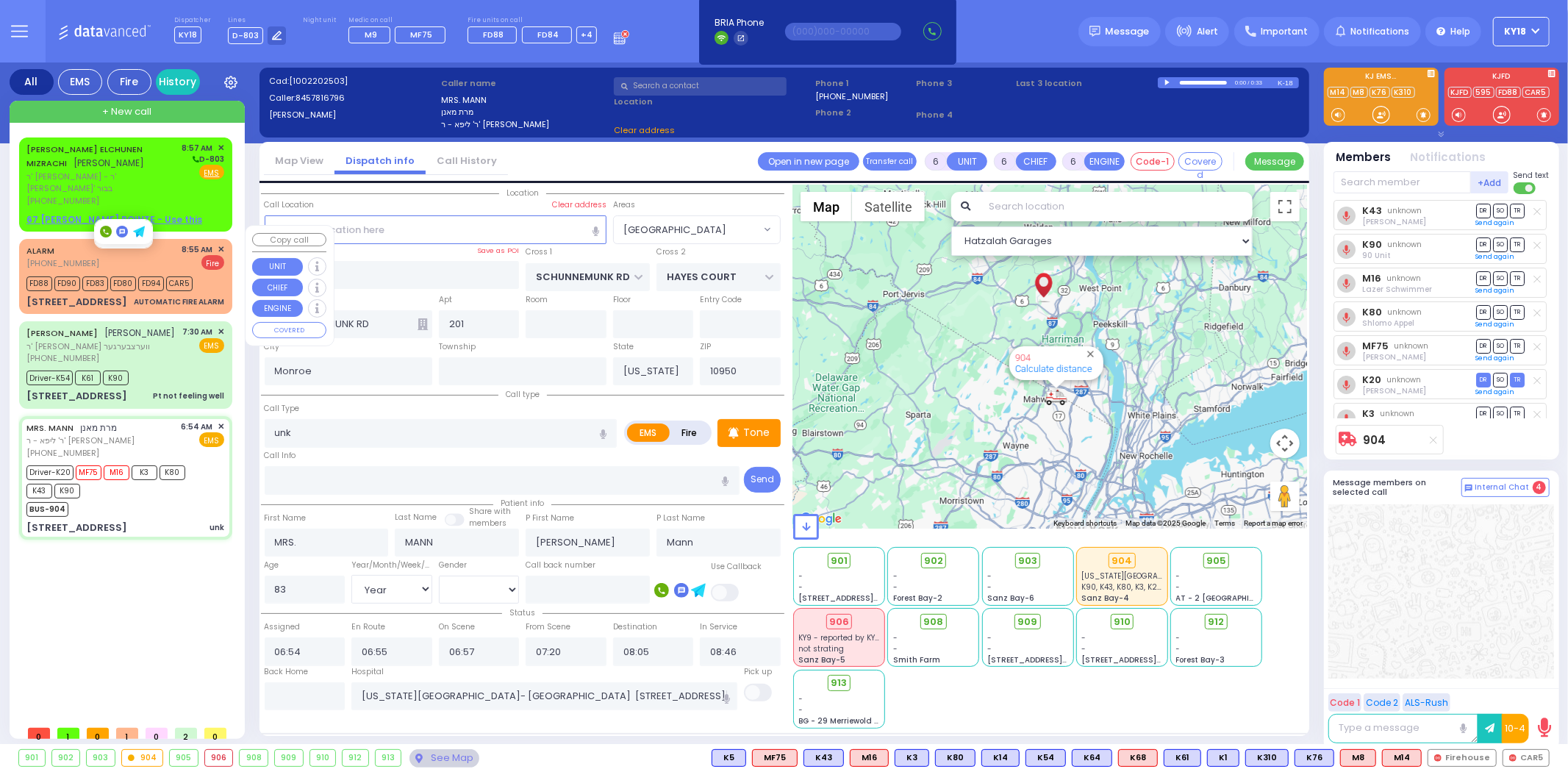
select select
radio input "true"
select select "Year"
select select "[DEMOGRAPHIC_DATA]"
select select "Hatzalah Garages"
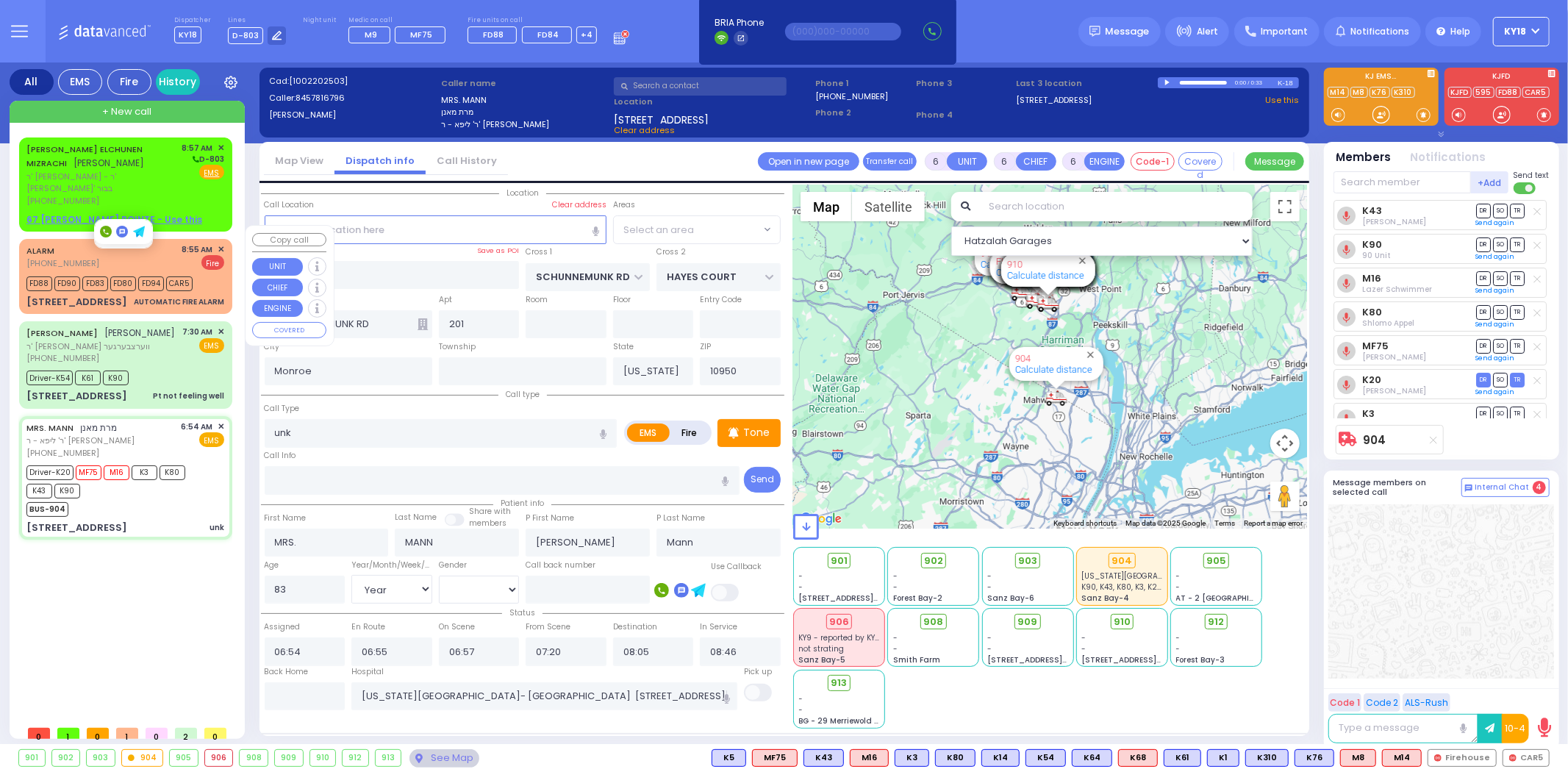
select select "[GEOGRAPHIC_DATA]"
select select
radio input "true"
select select "Year"
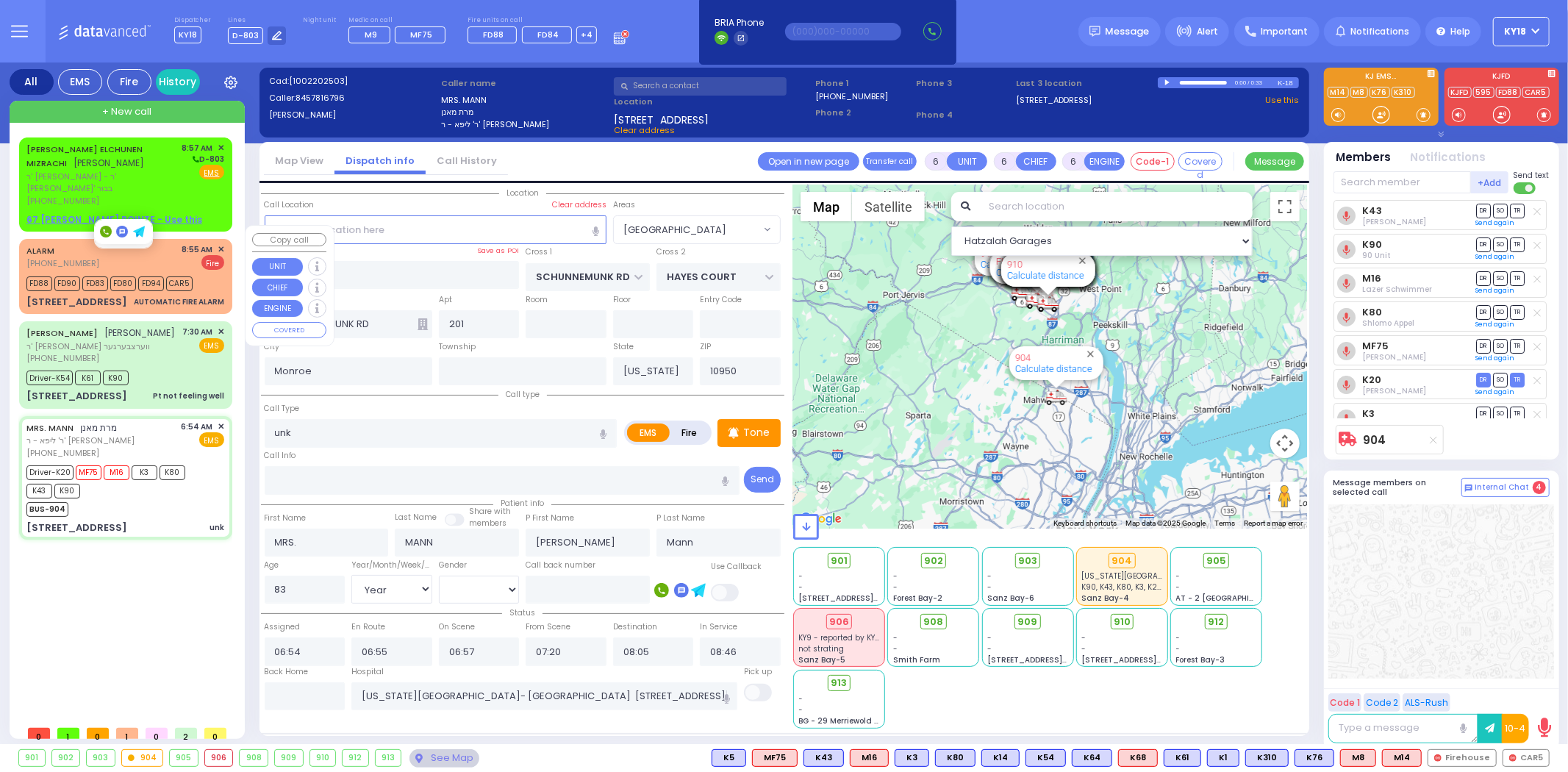
select select "[DEMOGRAPHIC_DATA]"
select select "Hatzalah Garages"
select select "[GEOGRAPHIC_DATA]"
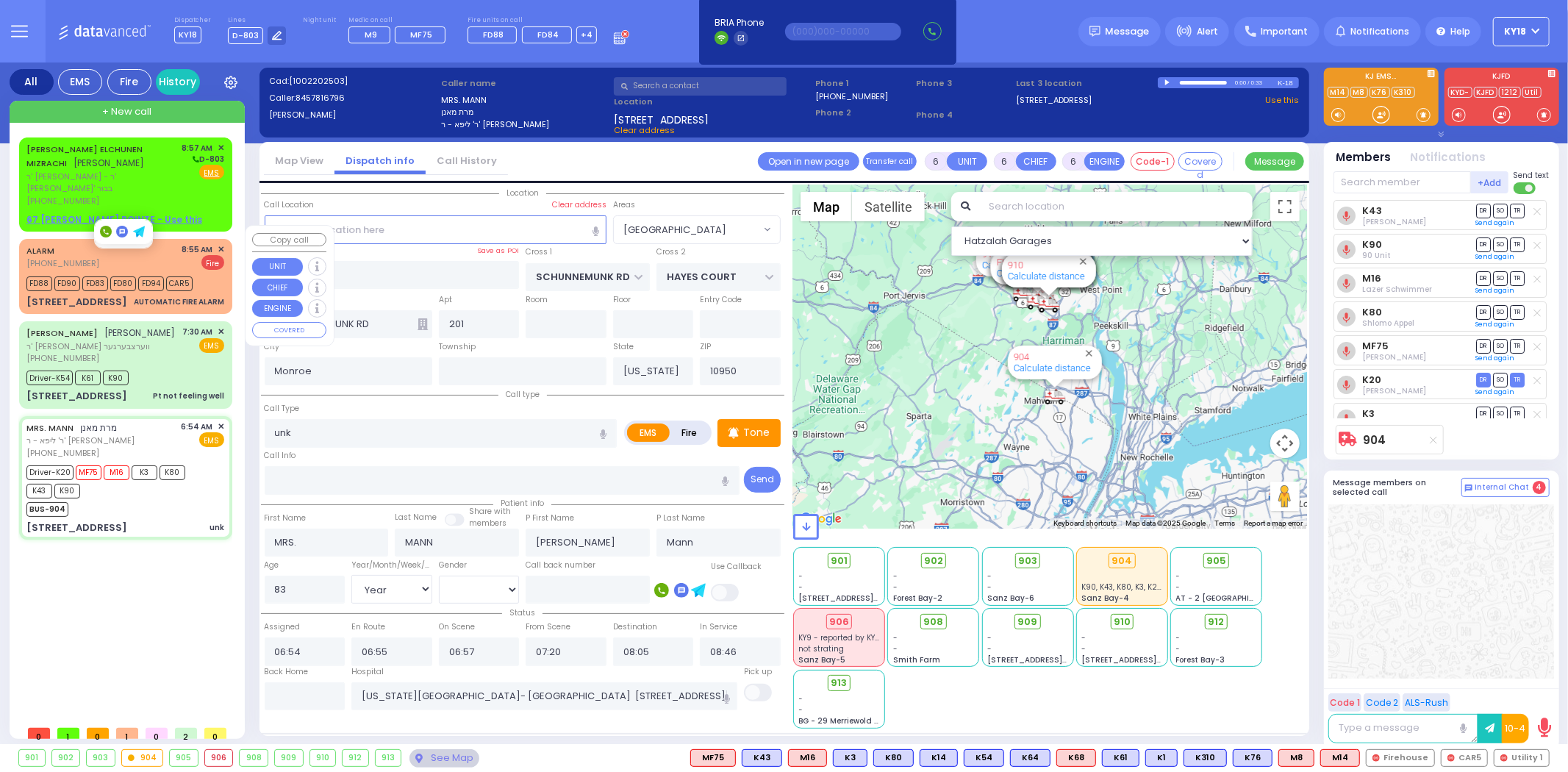
select select
radio input "true"
select select "Year"
select select "[DEMOGRAPHIC_DATA]"
select select "Hatzalah Garages"
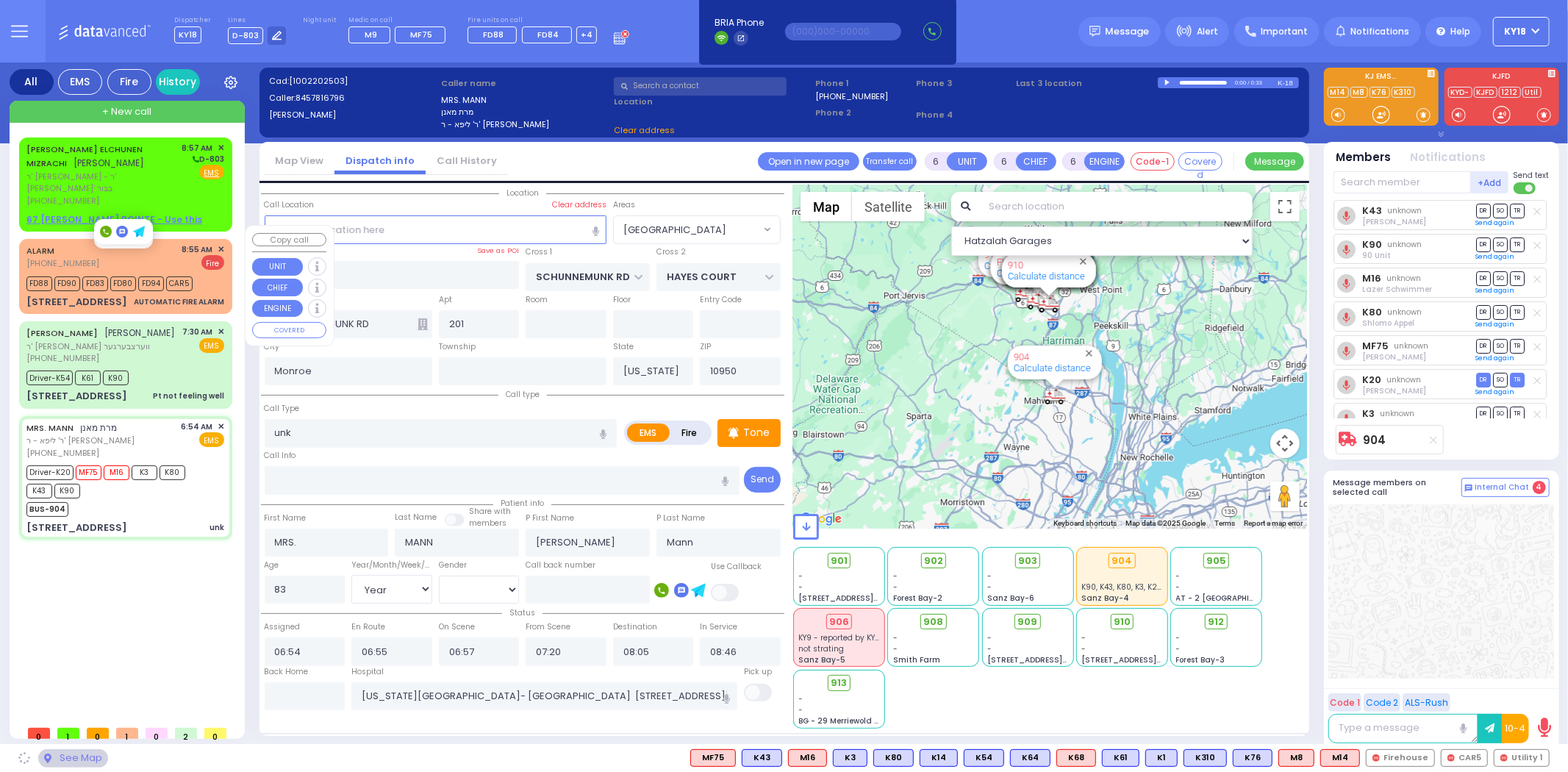
select select "[GEOGRAPHIC_DATA]"
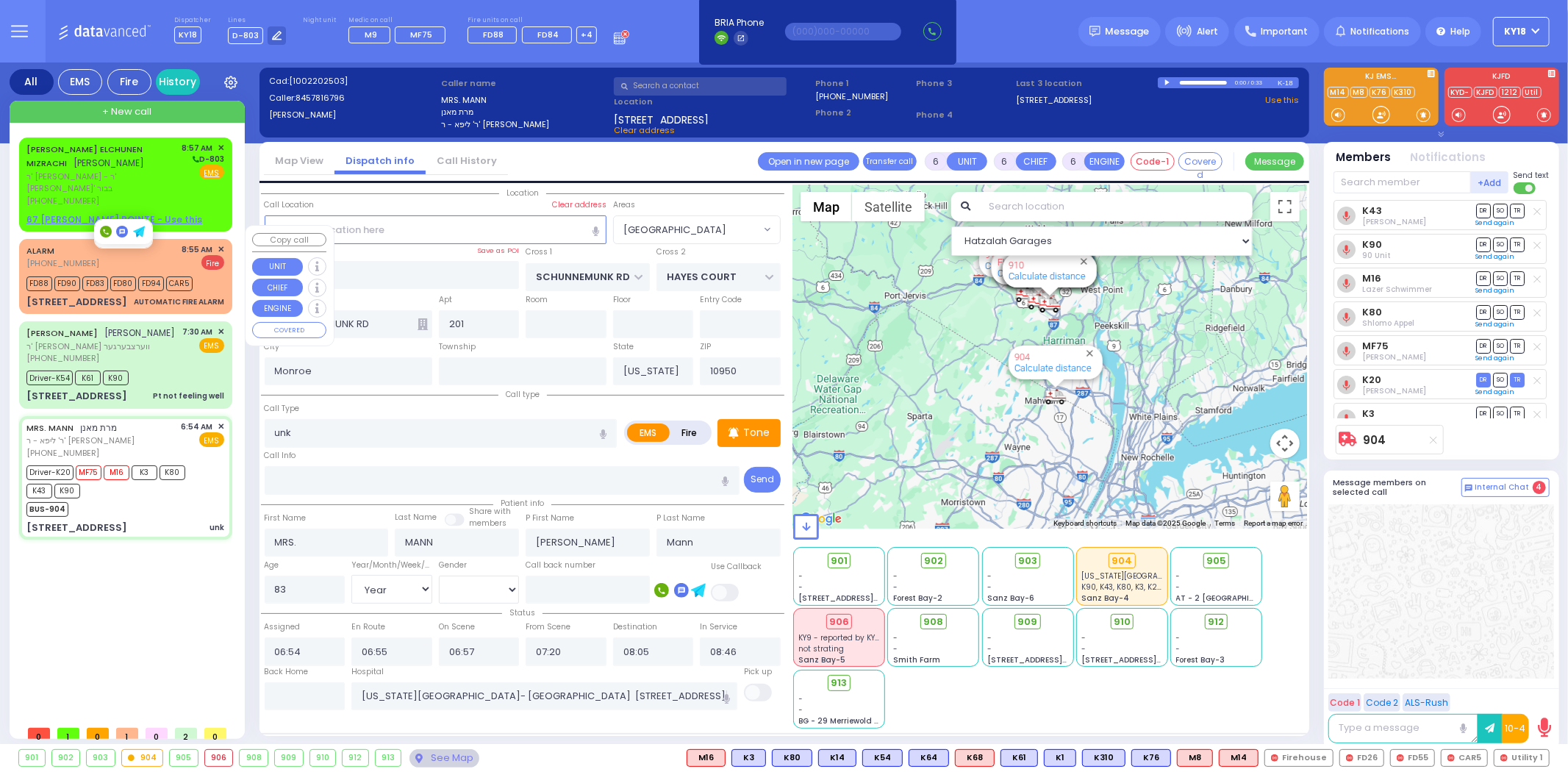
select select
radio input "true"
select select "Year"
select select "[DEMOGRAPHIC_DATA]"
select select "Hatzalah Garages"
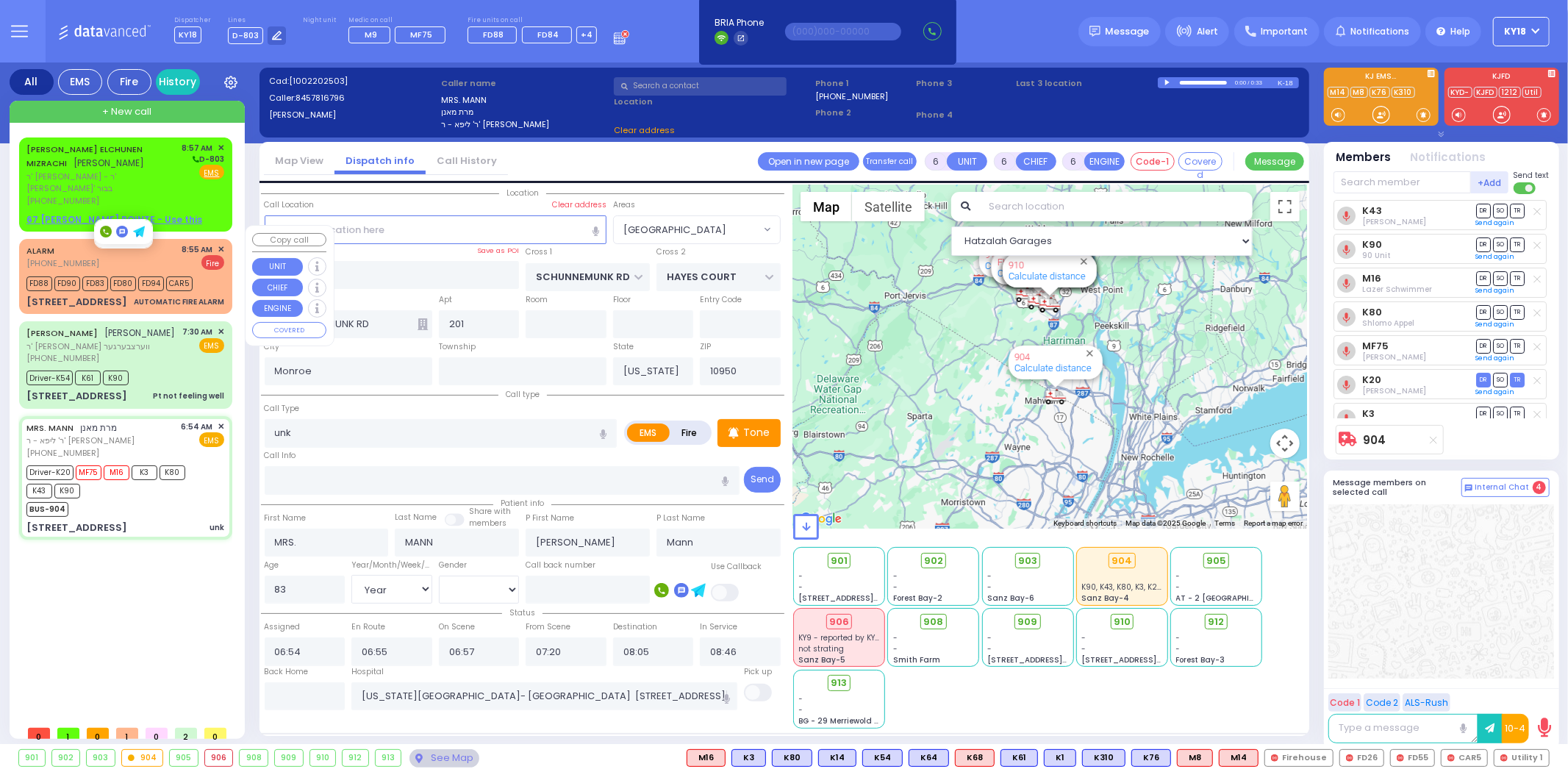
select select "[GEOGRAPHIC_DATA]"
select select
radio input "true"
select select "Year"
select select "[DEMOGRAPHIC_DATA]"
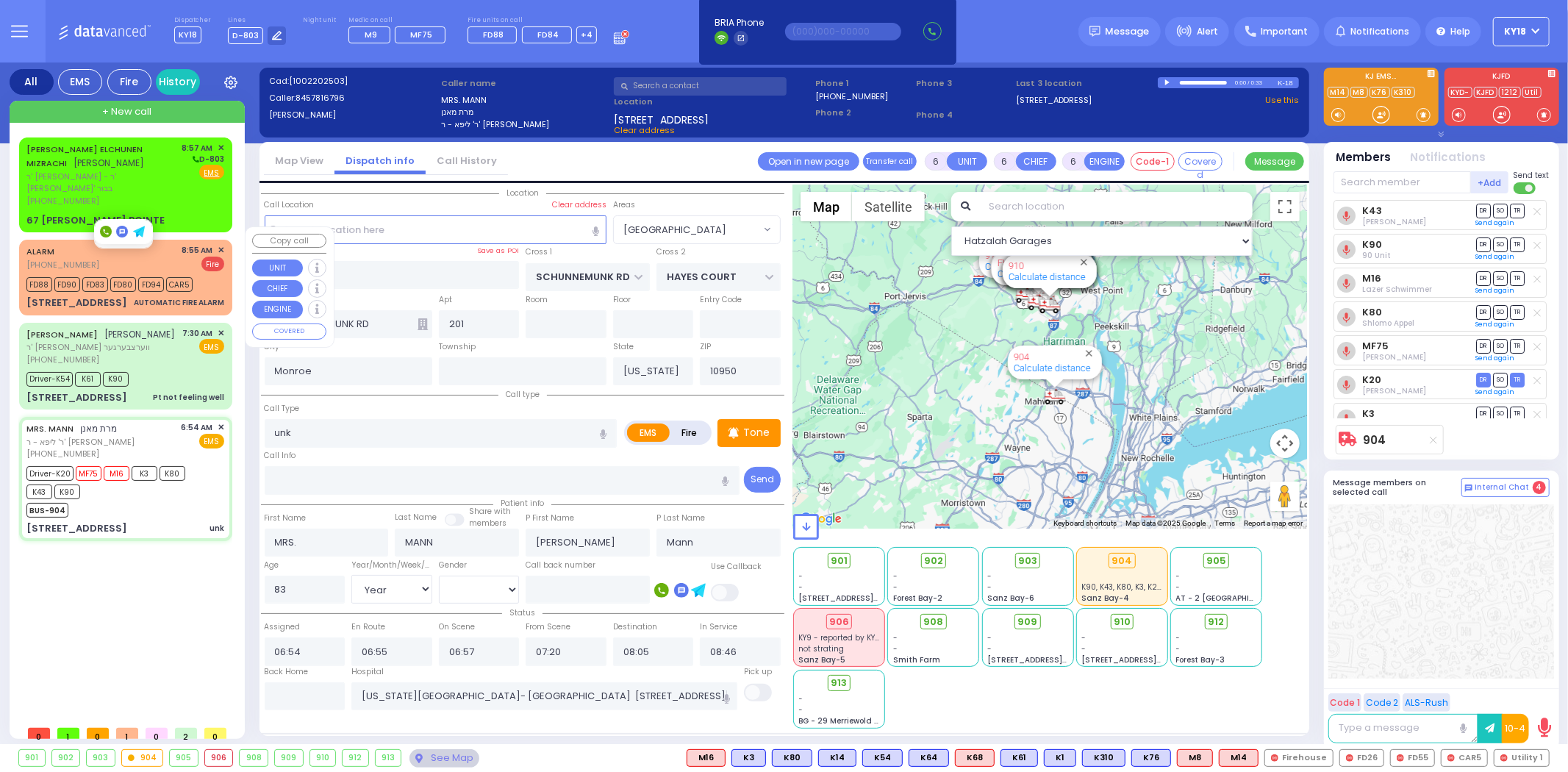
select select "Hatzalah Garages"
select select "[GEOGRAPHIC_DATA]"
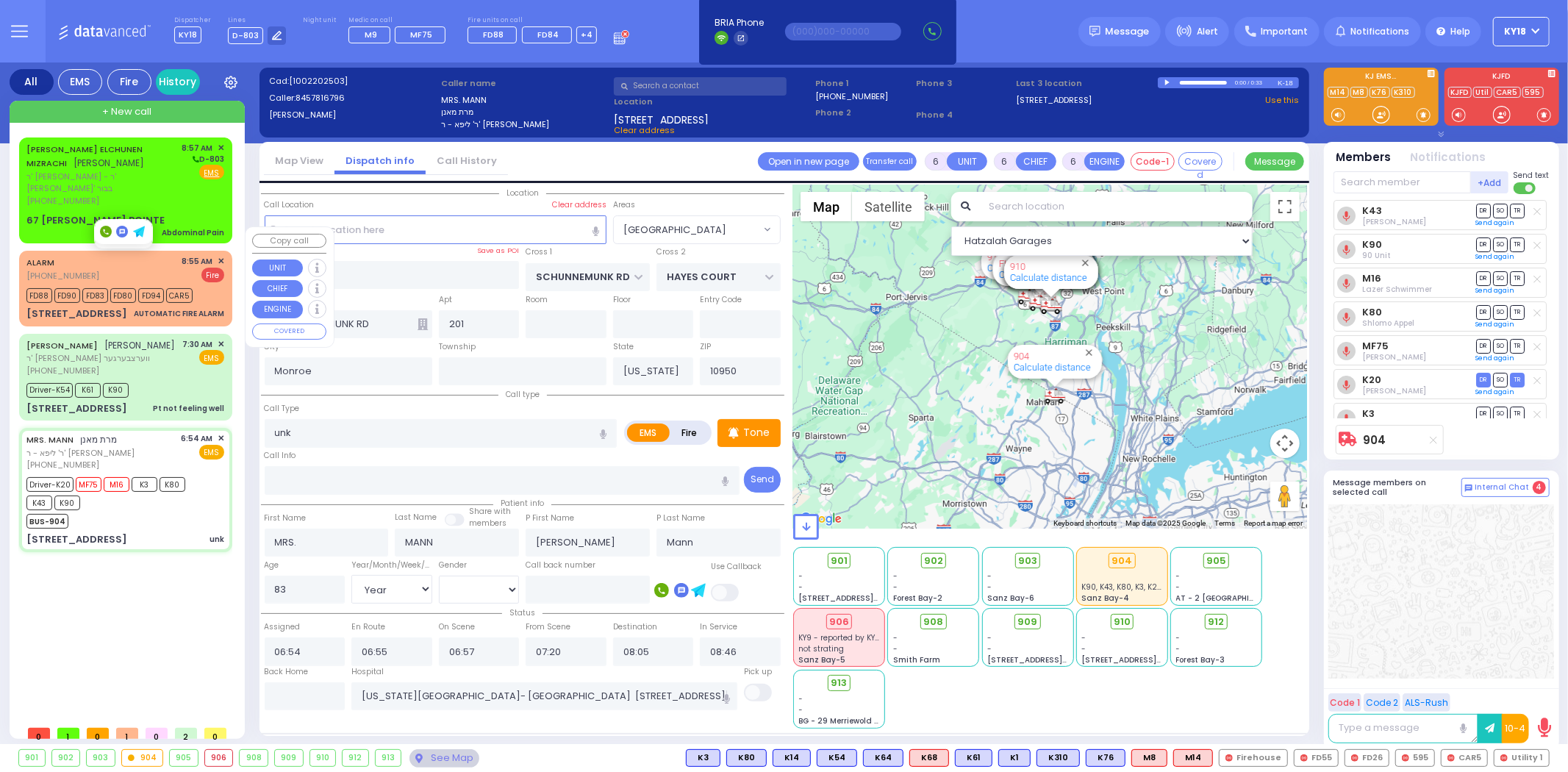
select select
radio input "true"
select select "Year"
select select "[DEMOGRAPHIC_DATA]"
select select "Hatzalah Garages"
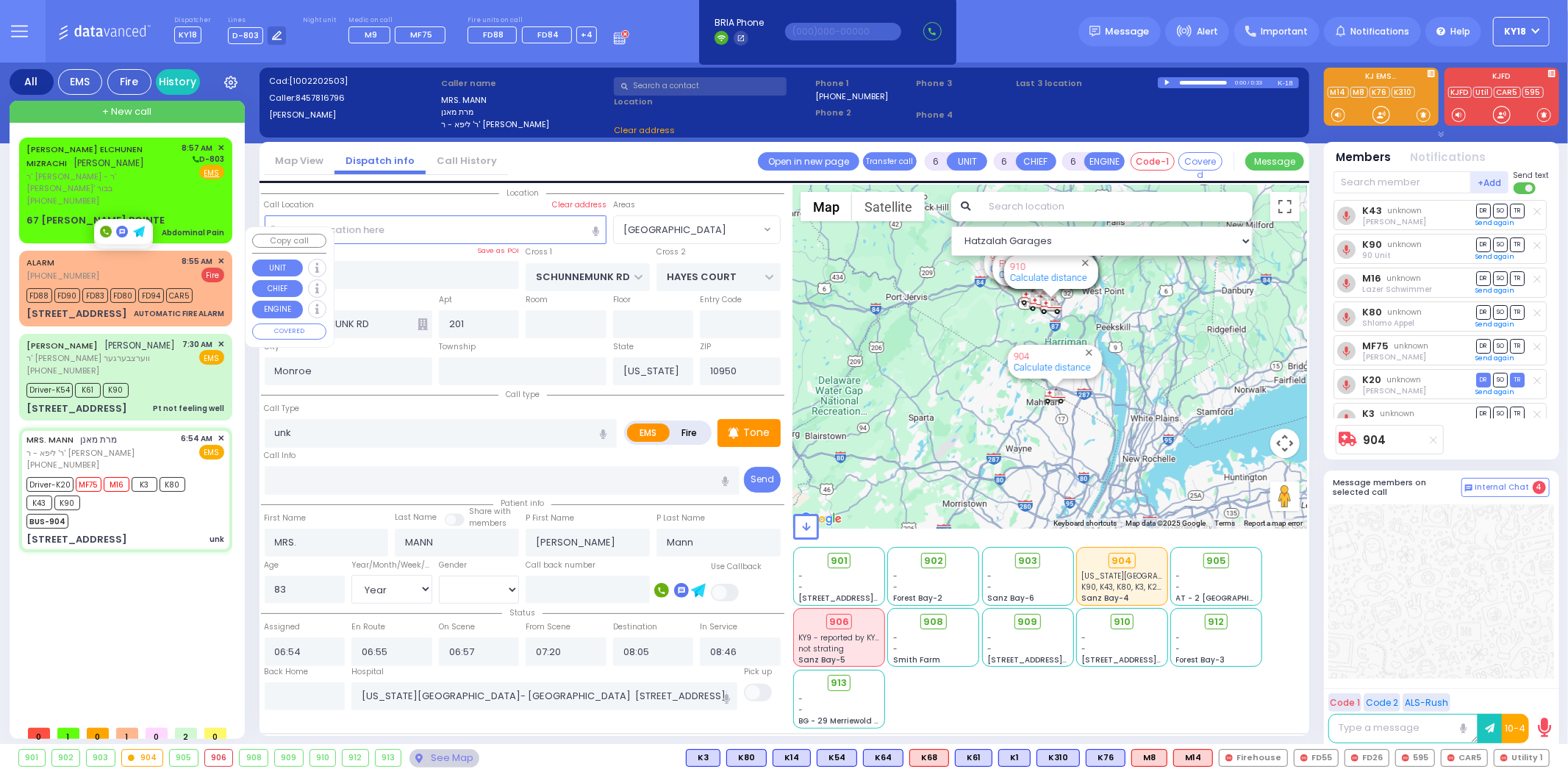
select select "[GEOGRAPHIC_DATA]"
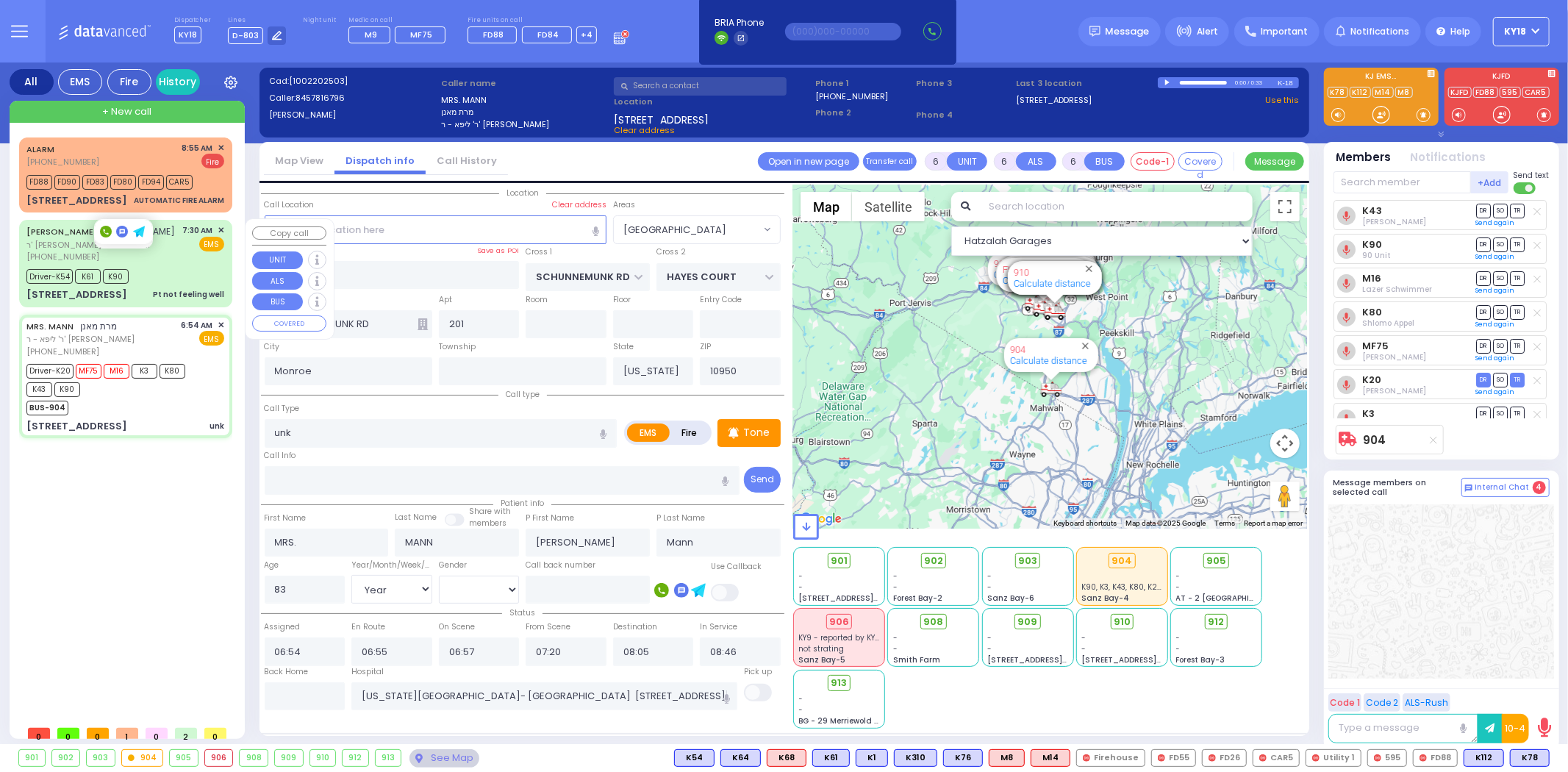
select select
radio input "true"
select select "Year"
select select "[DEMOGRAPHIC_DATA]"
select select "Hatzalah Garages"
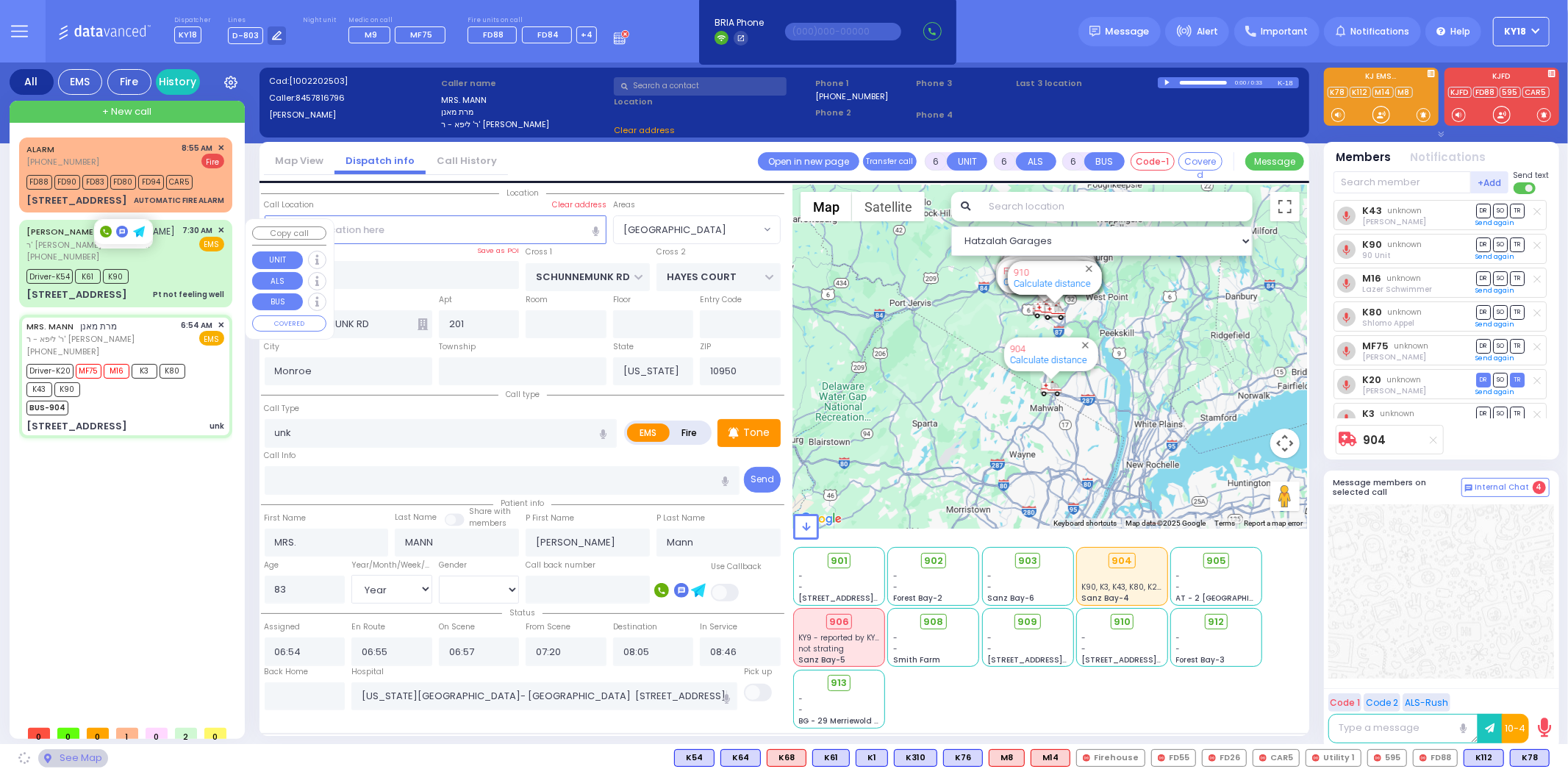
select select "[GEOGRAPHIC_DATA]"
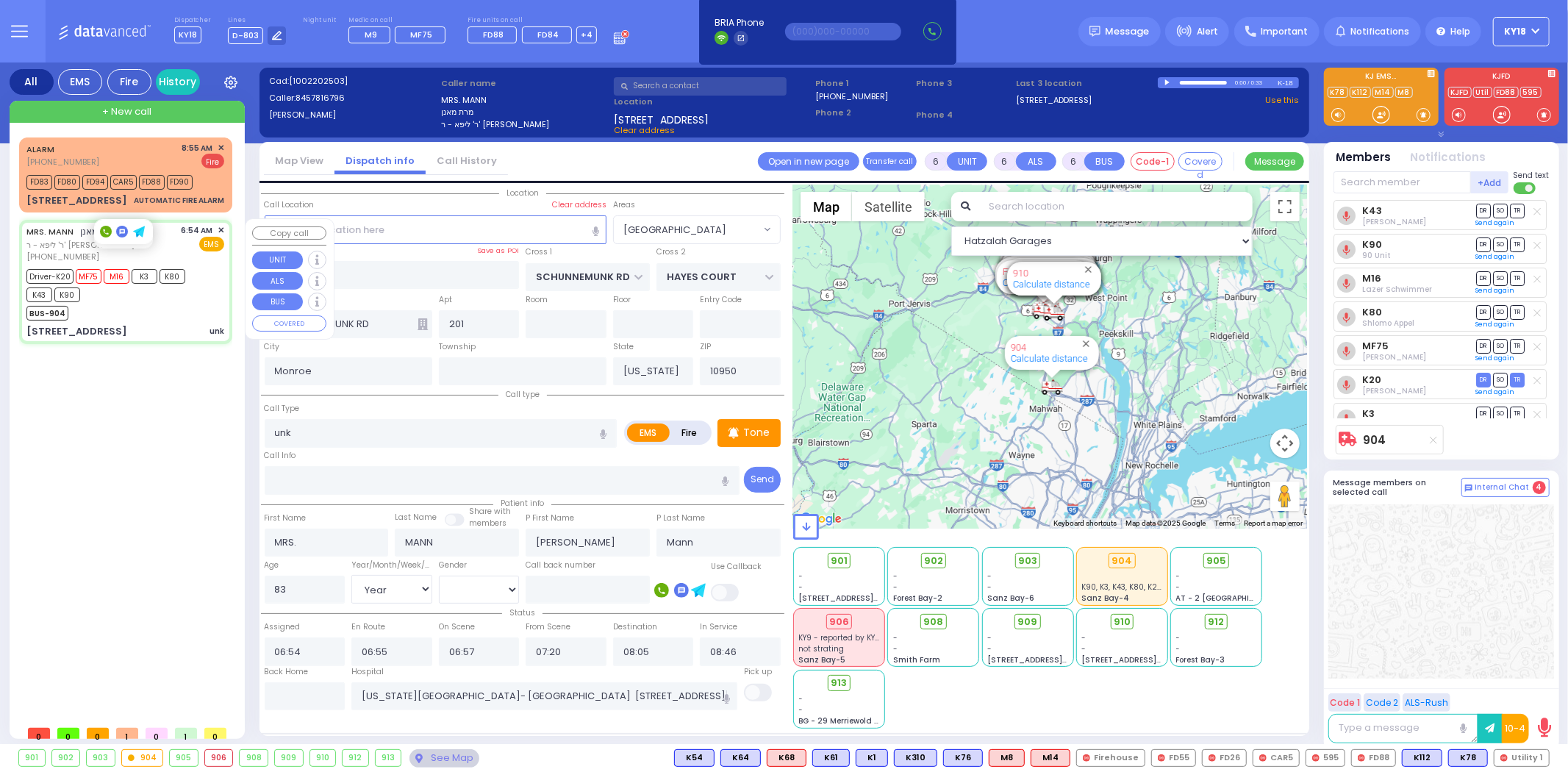
select select
radio input "true"
select select "Year"
select select "[DEMOGRAPHIC_DATA]"
select select "Hatzalah Garages"
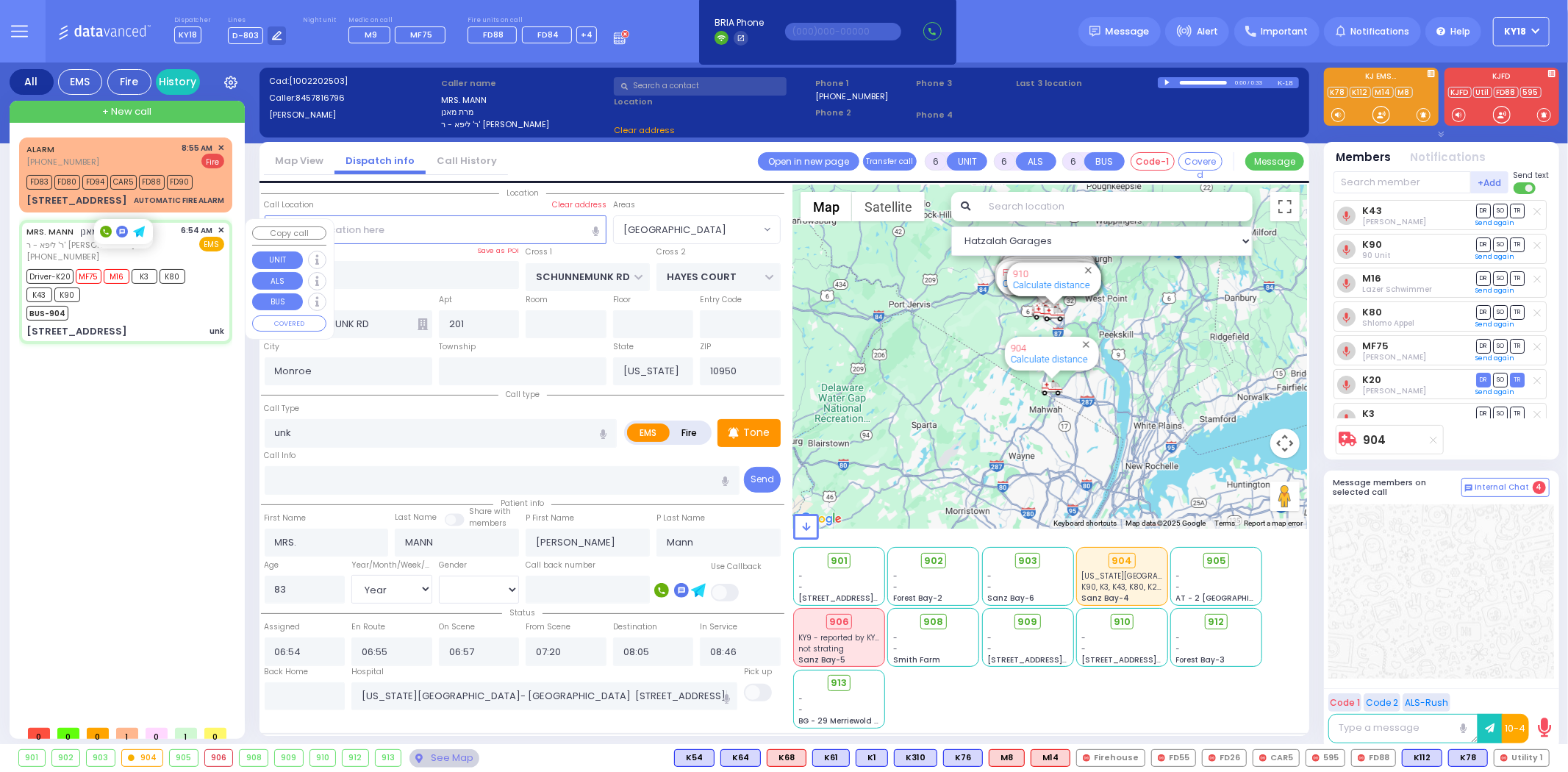
select select "[GEOGRAPHIC_DATA]"
